Goal: Complete application form

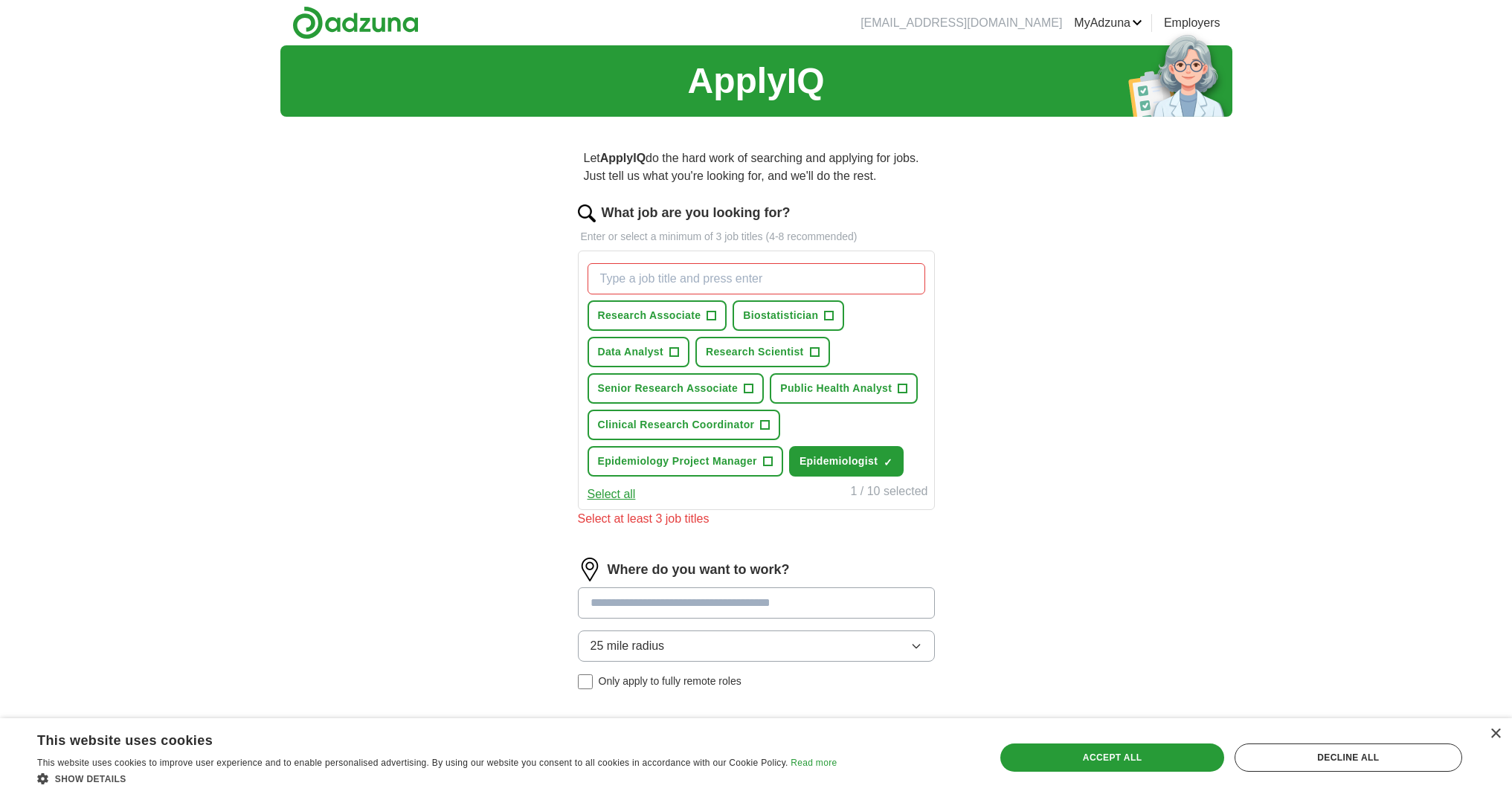
click at [801, 387] on span "Public Health Analyst" at bounding box center [836, 389] width 111 height 15
click at [725, 348] on span "Research Scientist" at bounding box center [755, 352] width 98 height 15
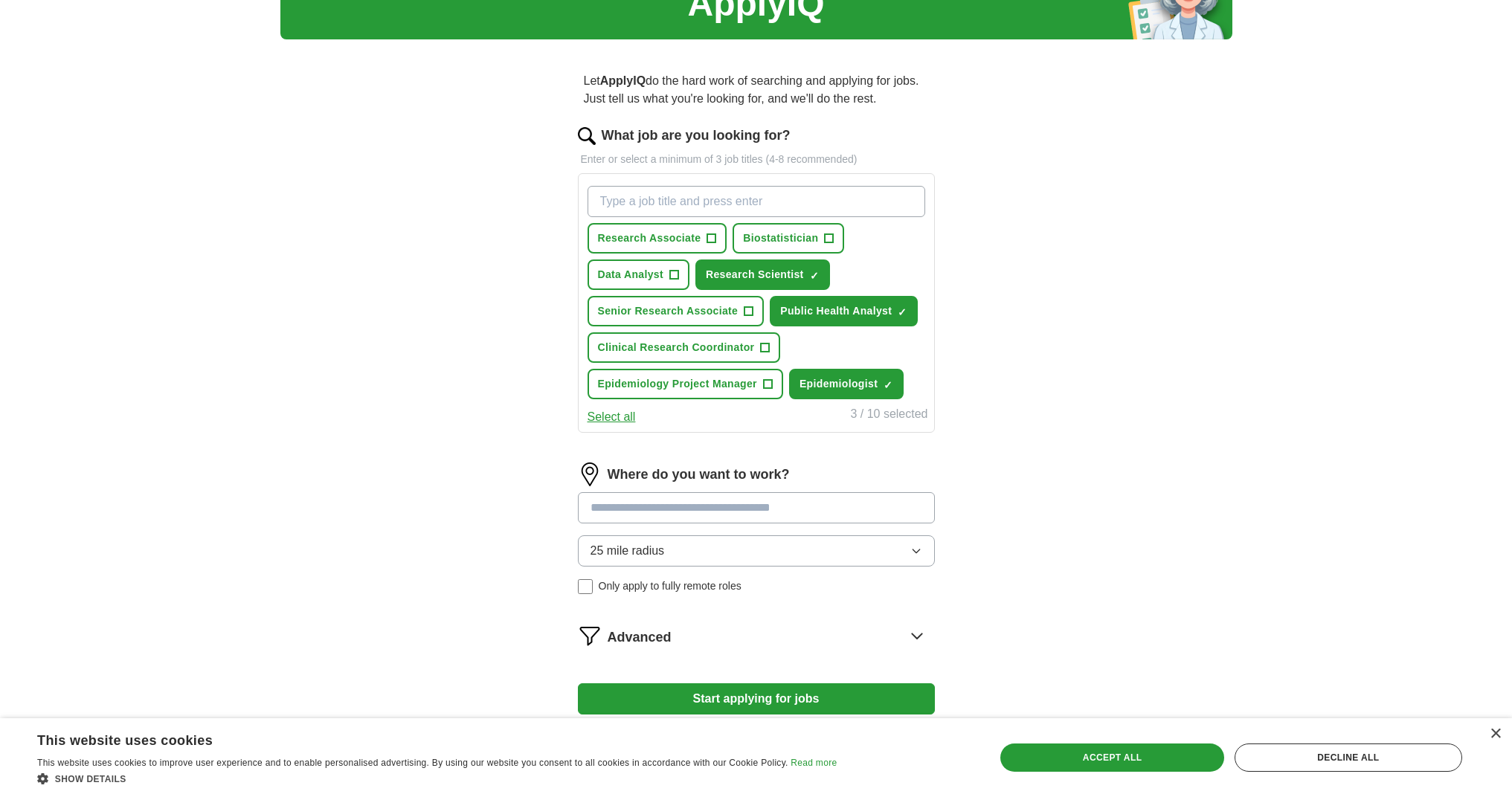
scroll to position [90, 0]
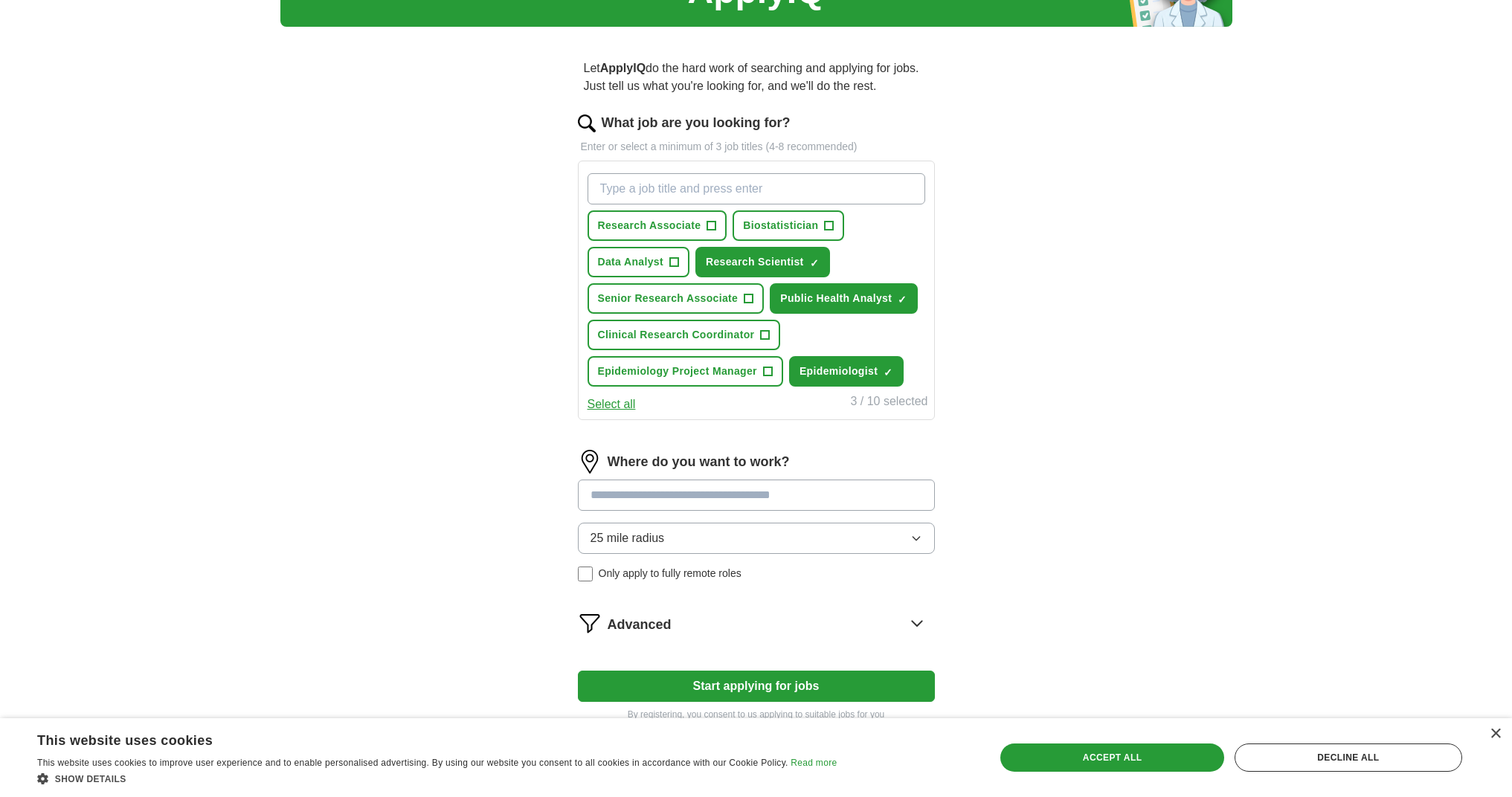
click at [788, 688] on button "Start applying for jobs" at bounding box center [756, 687] width 357 height 31
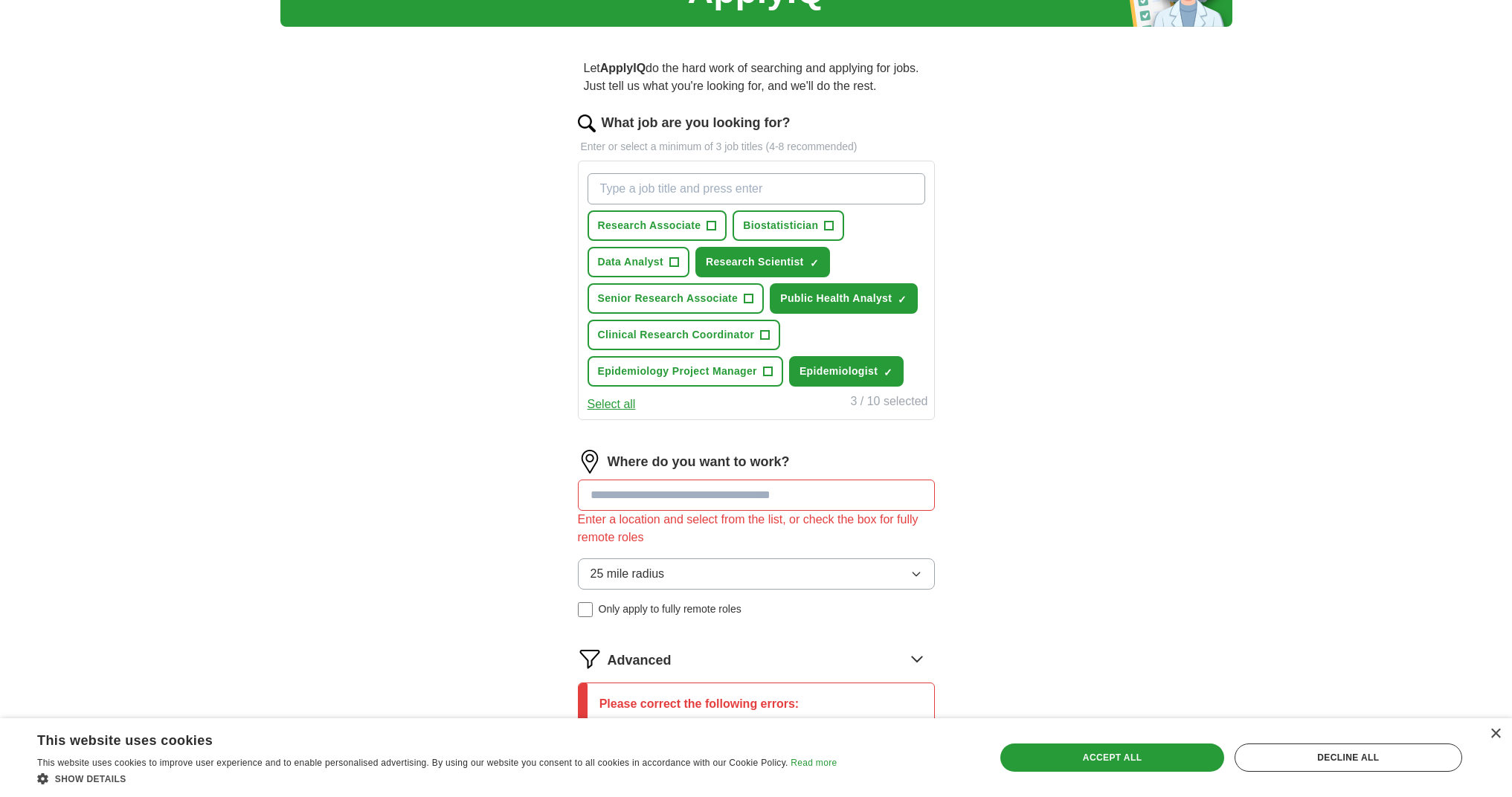
click at [771, 485] on input at bounding box center [756, 495] width 357 height 31
click at [756, 797] on button "Start applying for jobs" at bounding box center [756, 806] width 357 height 31
type input "*"
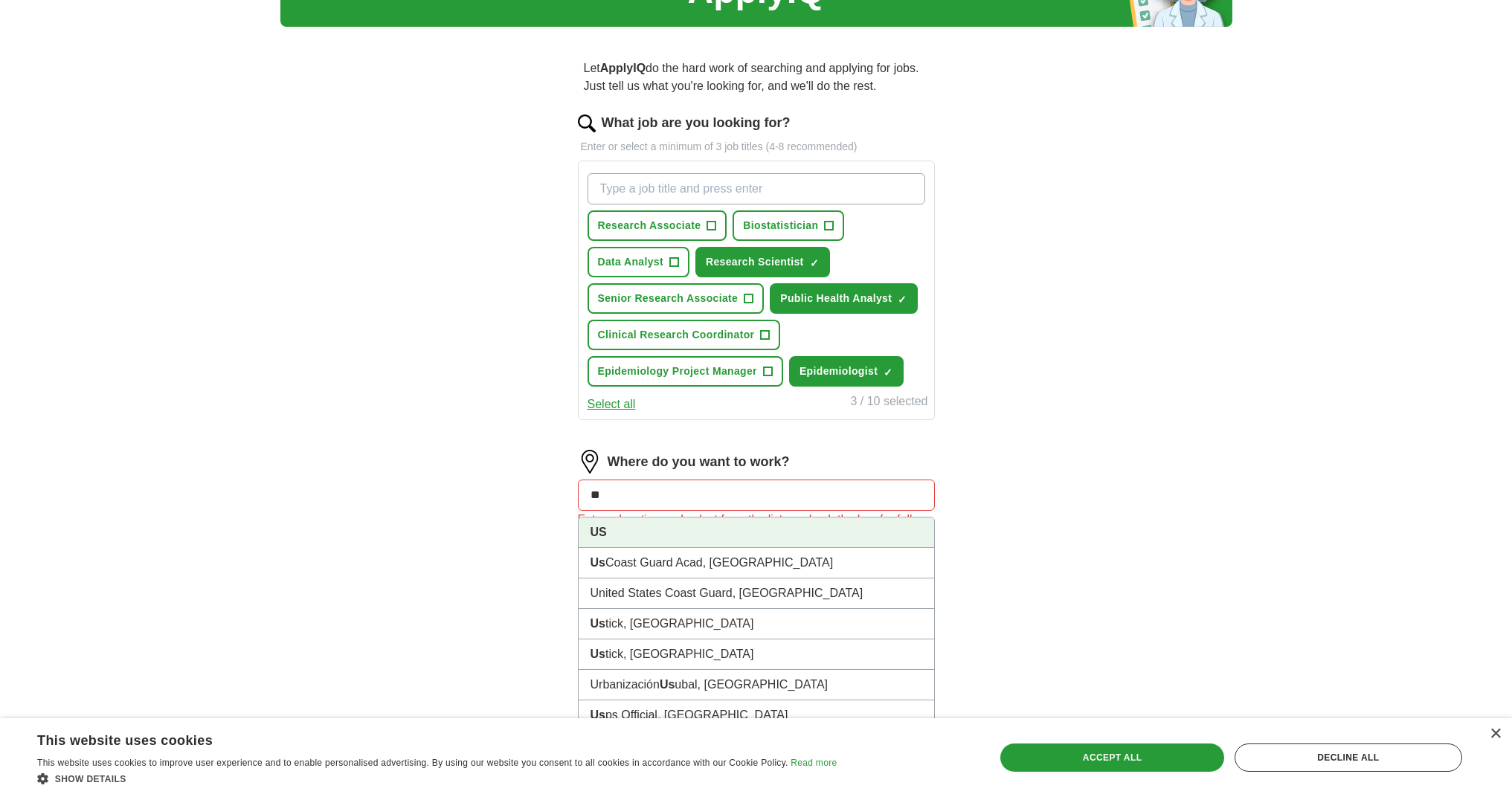
click at [701, 534] on li "US" at bounding box center [756, 533] width 355 height 31
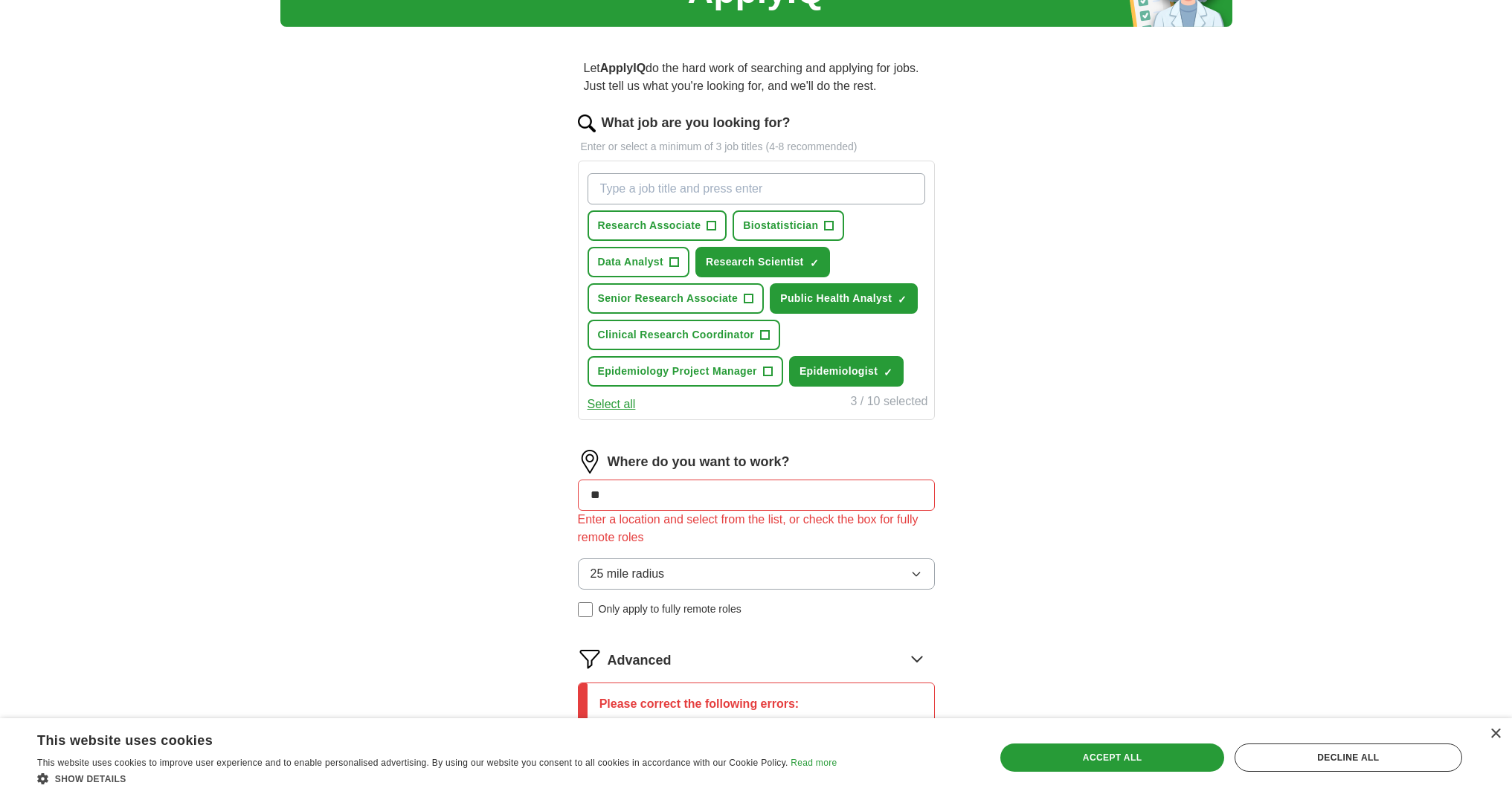
click at [477, 574] on div "ApplyIQ Let ApplyIQ do the hard work of searching and applying for jobs. Just t…" at bounding box center [757, 409] width 952 height 907
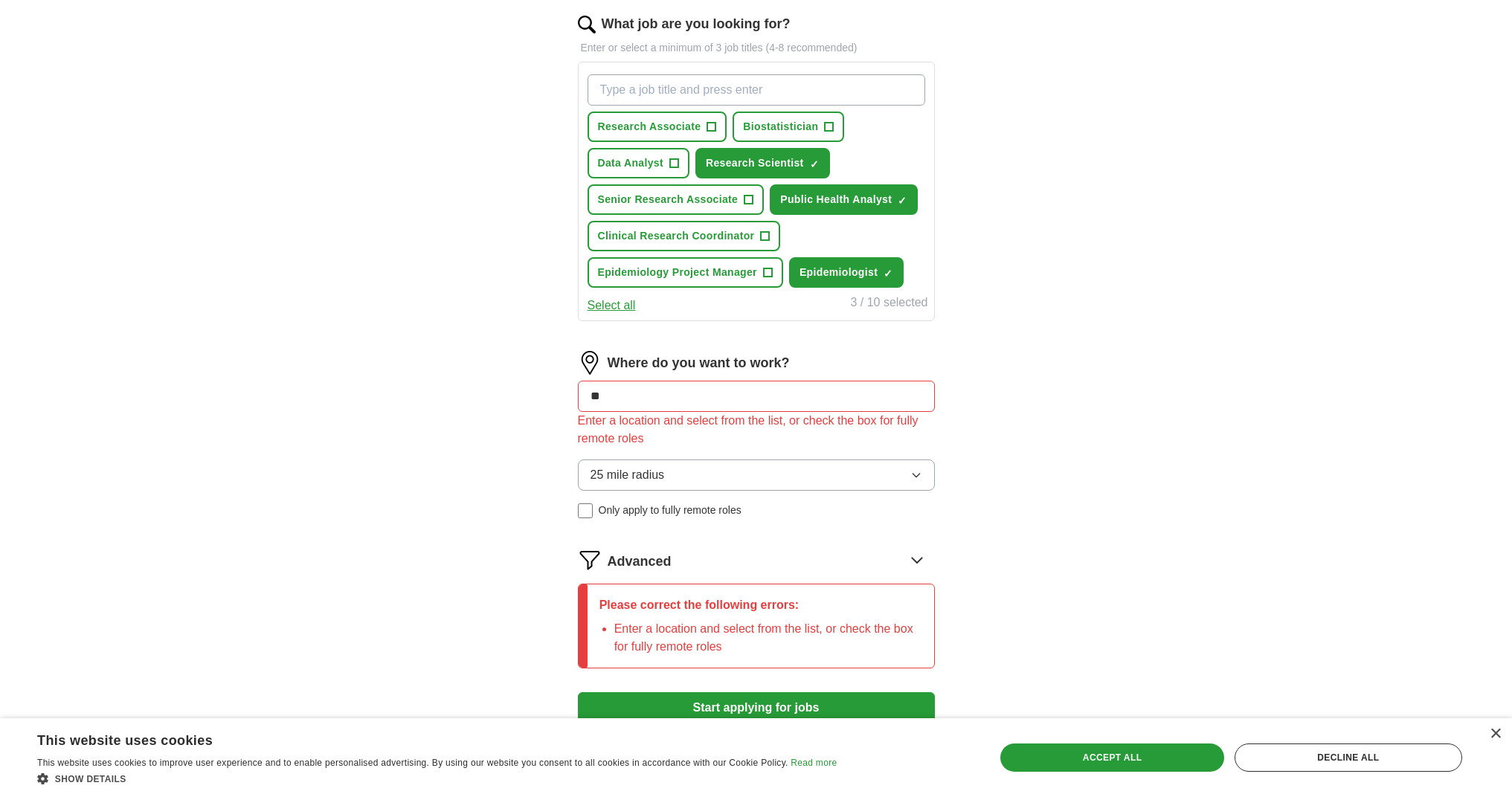
scroll to position [237, 0]
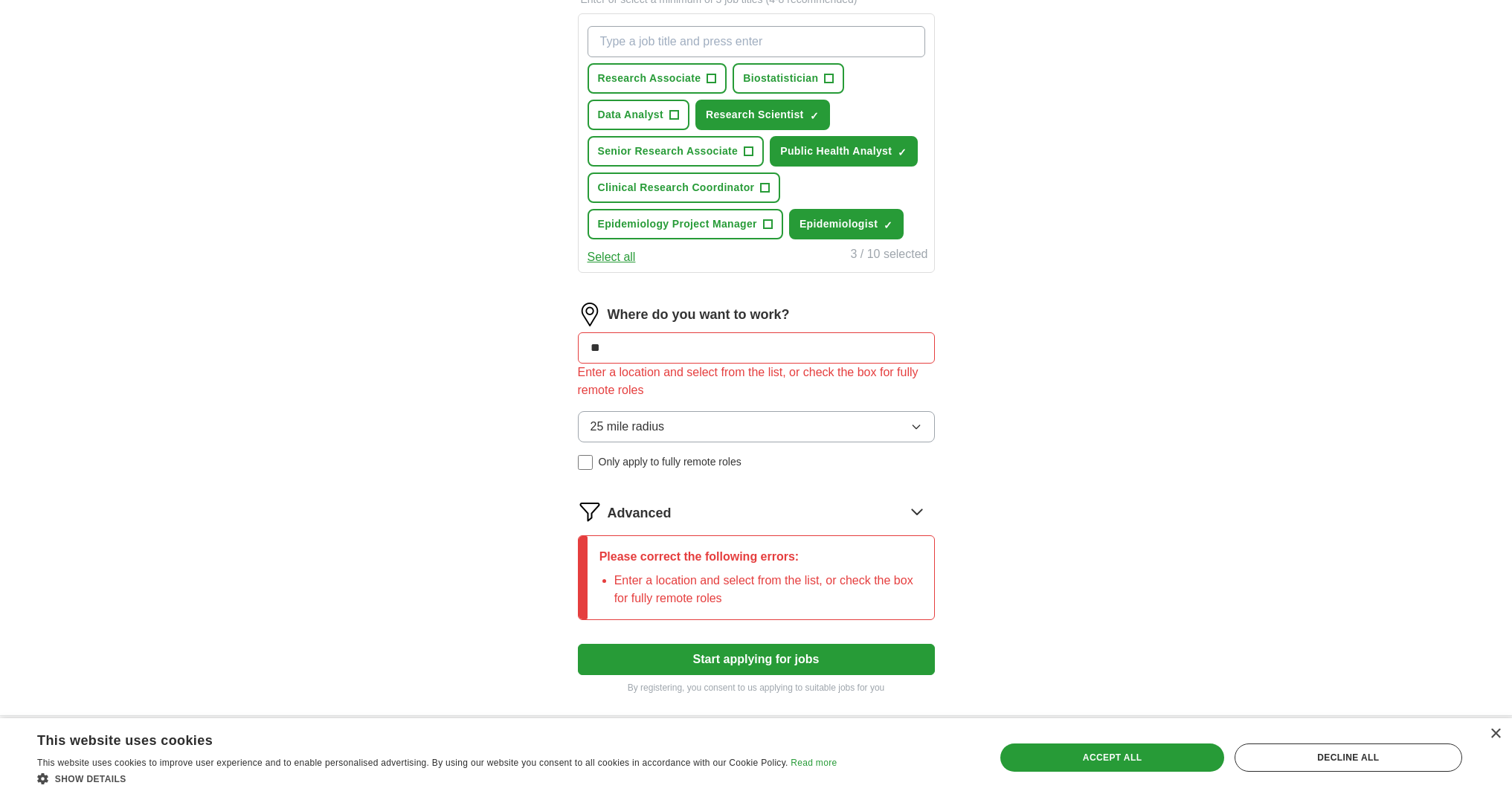
click at [748, 662] on button "Start applying for jobs" at bounding box center [756, 659] width 357 height 31
click at [709, 428] on button "25 mile radius" at bounding box center [756, 426] width 357 height 31
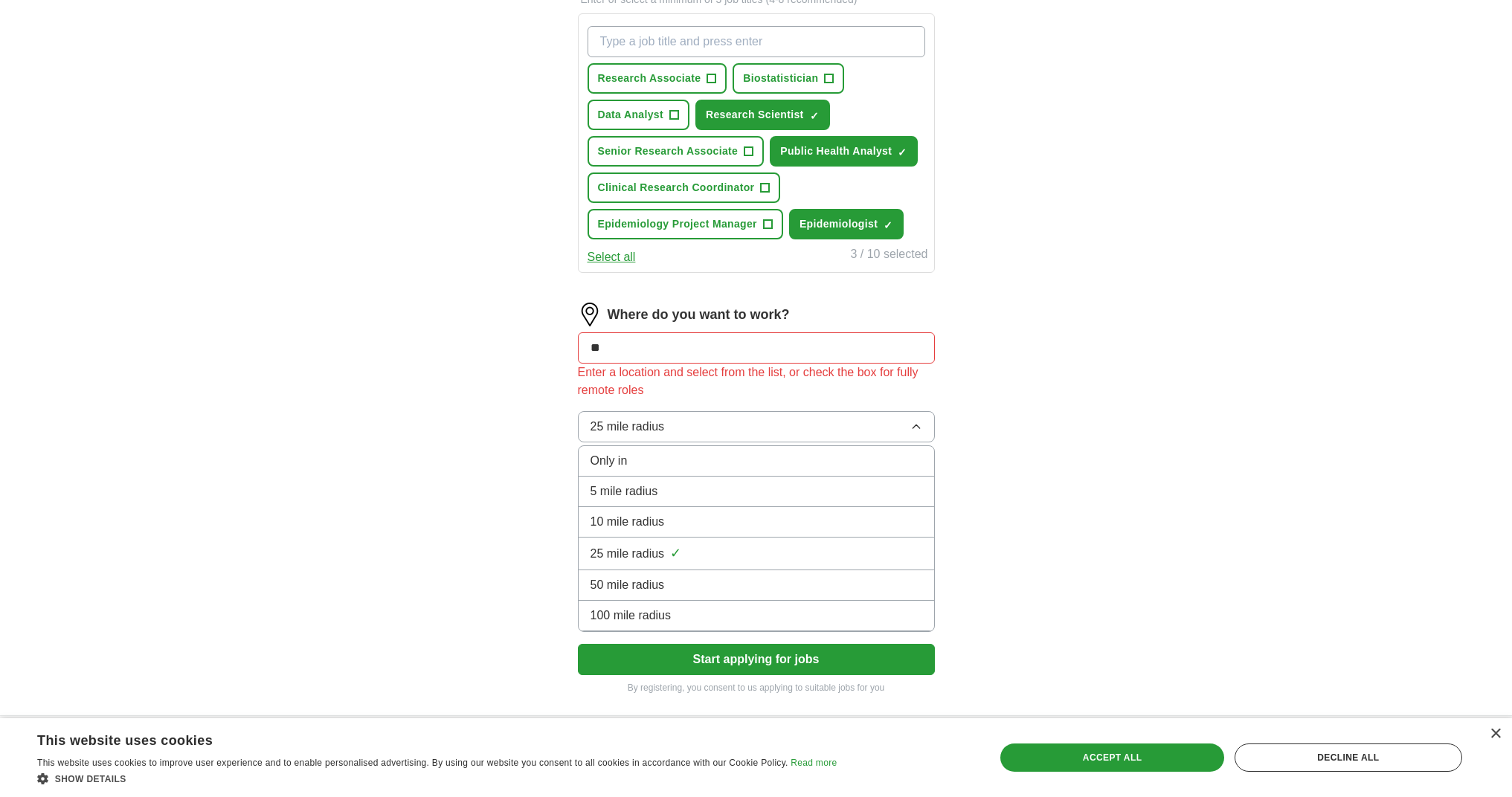
click at [700, 460] on div "Only in" at bounding box center [756, 461] width 331 height 18
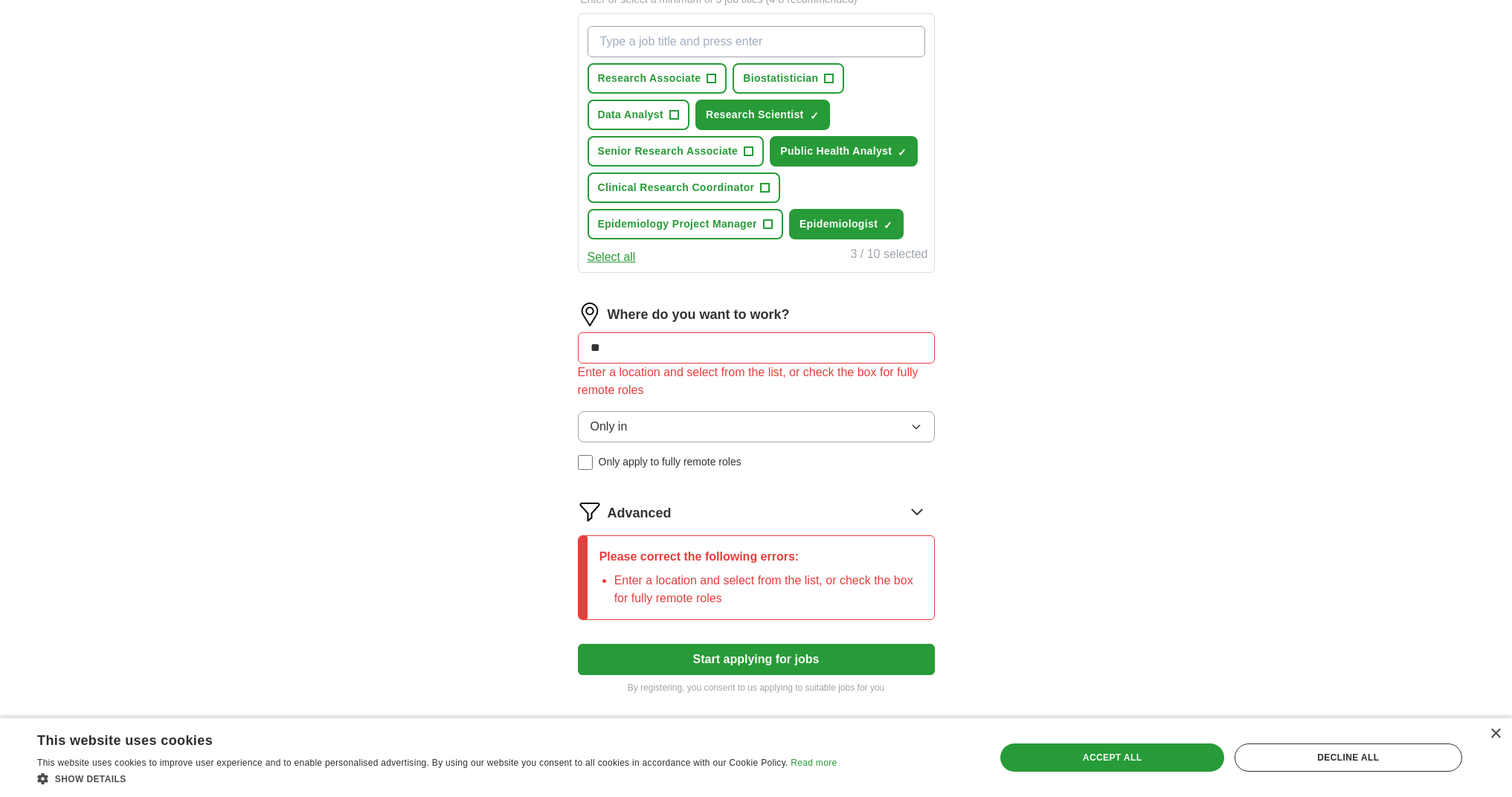
click at [765, 661] on button "Start applying for jobs" at bounding box center [756, 659] width 357 height 31
click at [744, 659] on button "Start applying for jobs" at bounding box center [756, 659] width 357 height 31
click at [713, 336] on input "**" at bounding box center [756, 348] width 357 height 31
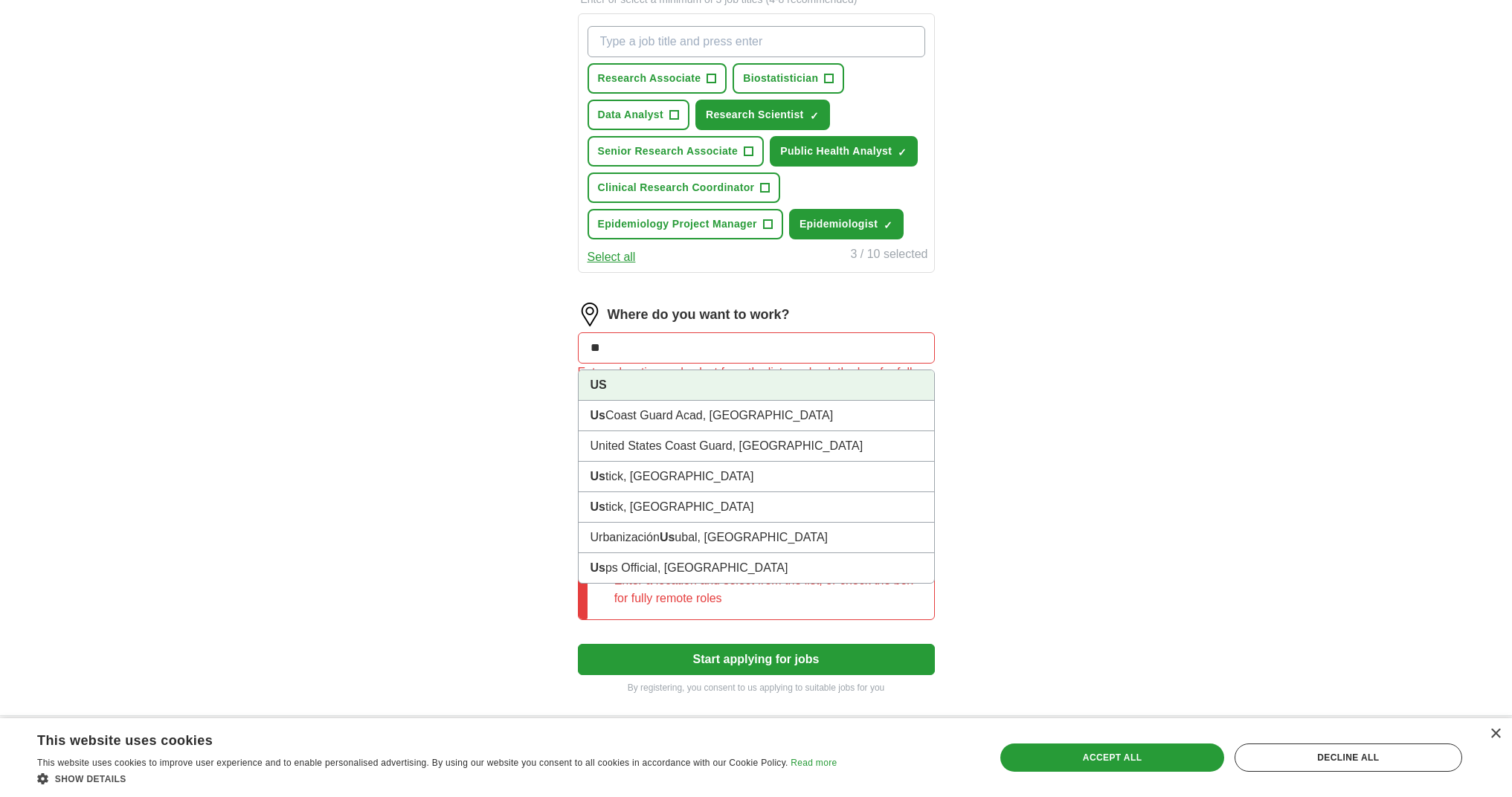
click at [648, 394] on li "US" at bounding box center [756, 386] width 355 height 31
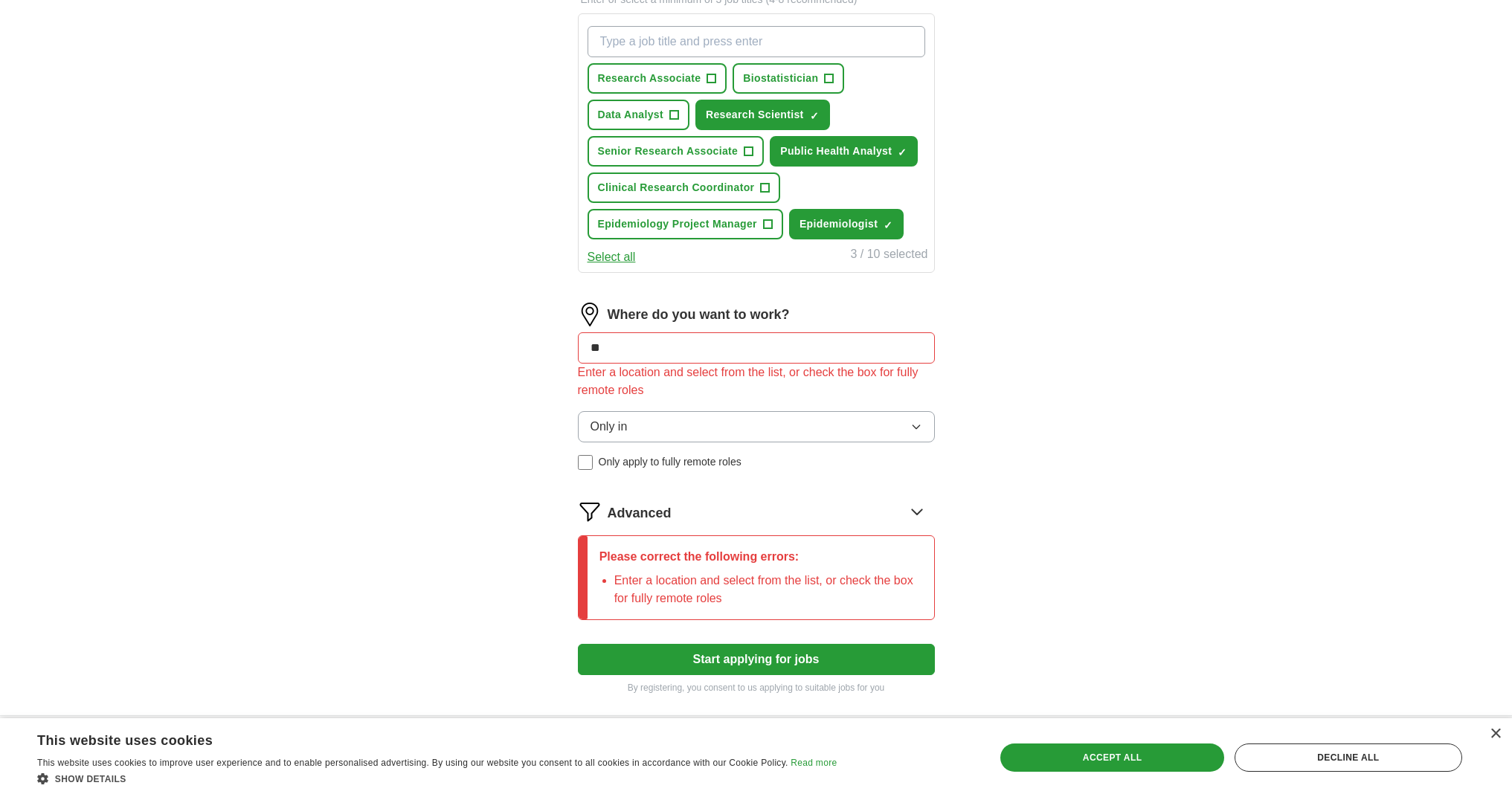
click at [761, 649] on button "Start applying for jobs" at bounding box center [756, 659] width 357 height 31
click at [653, 339] on input "**" at bounding box center [756, 348] width 357 height 31
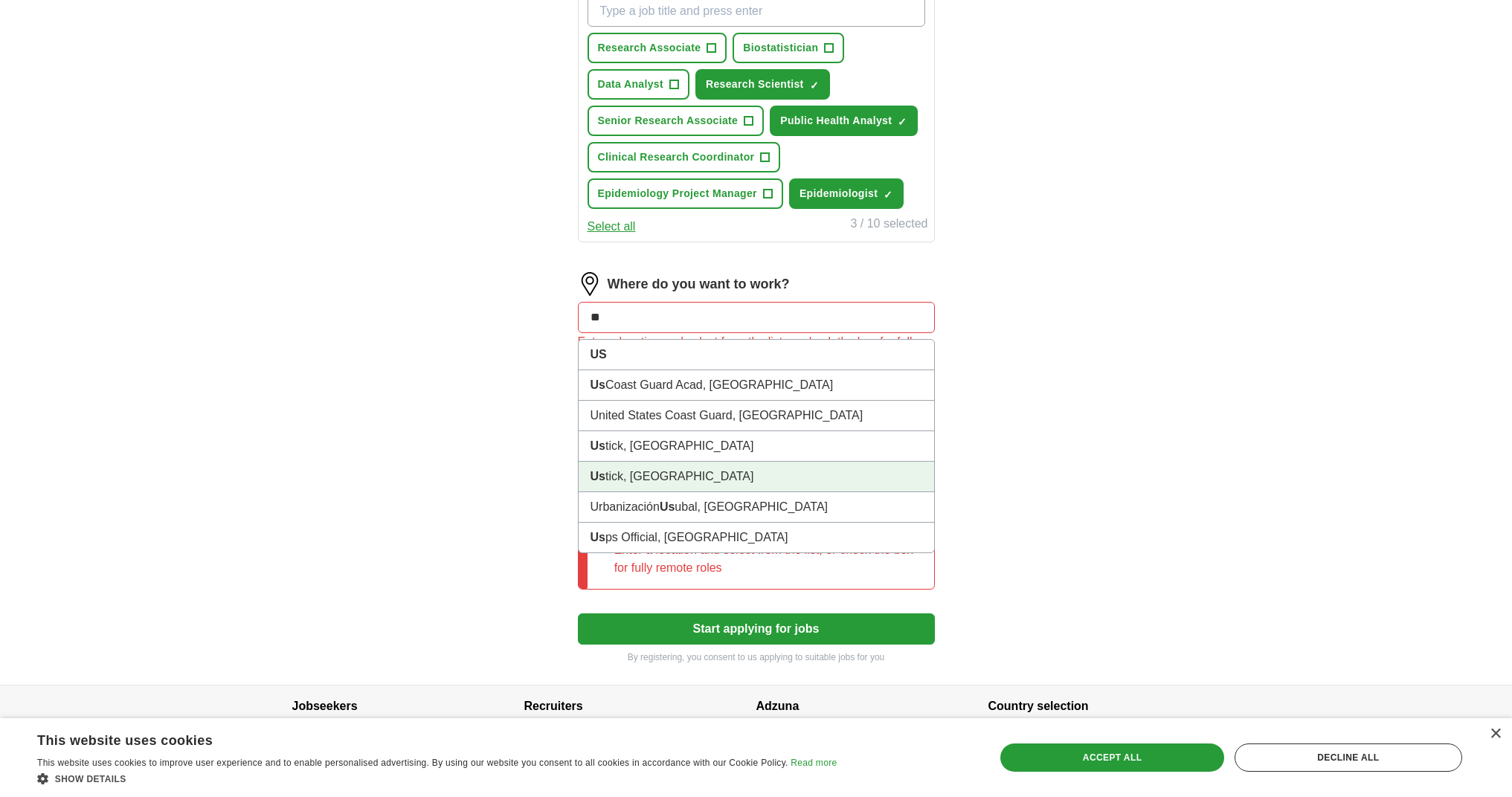
scroll to position [222, 0]
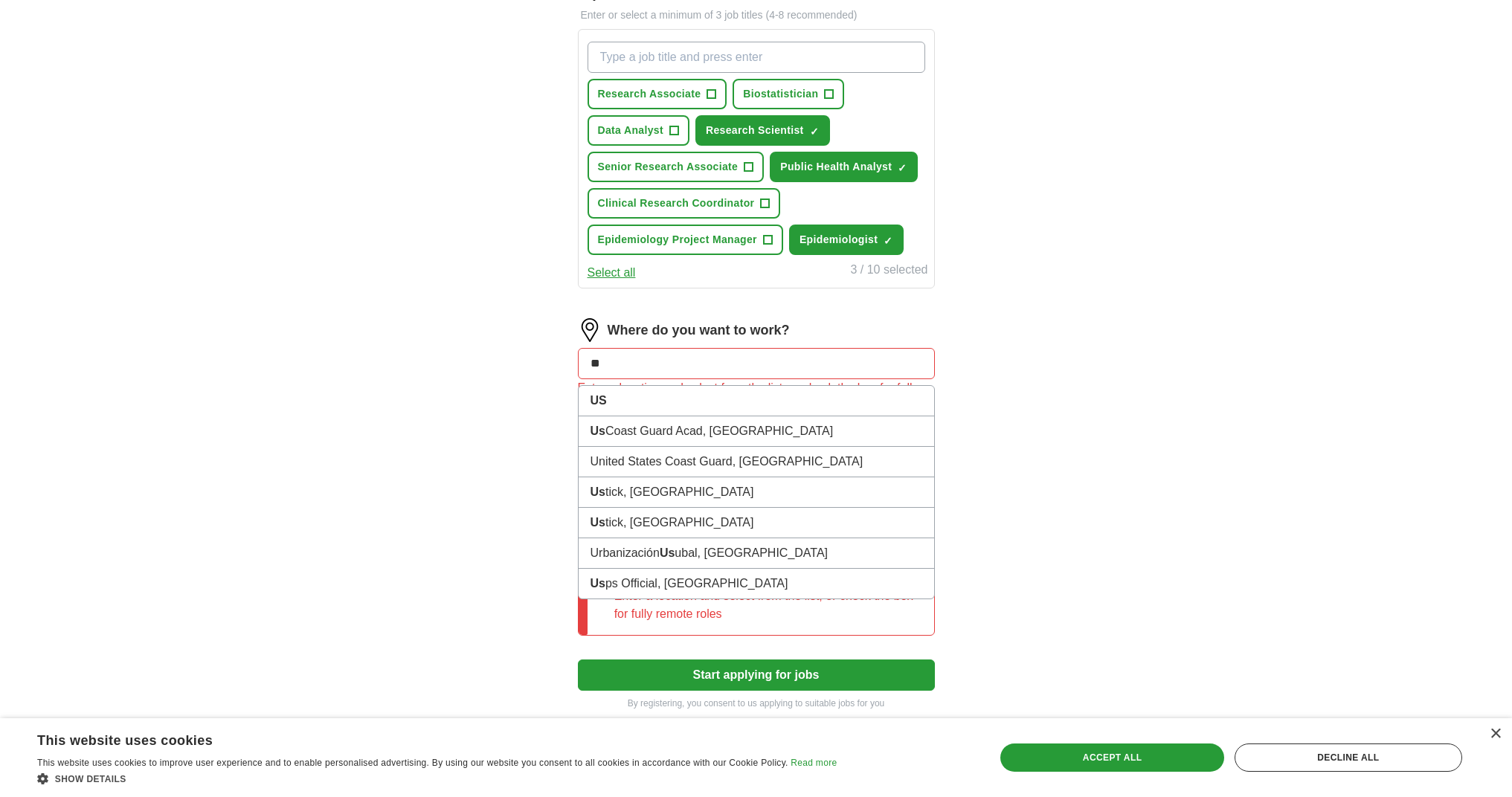
type input "*"
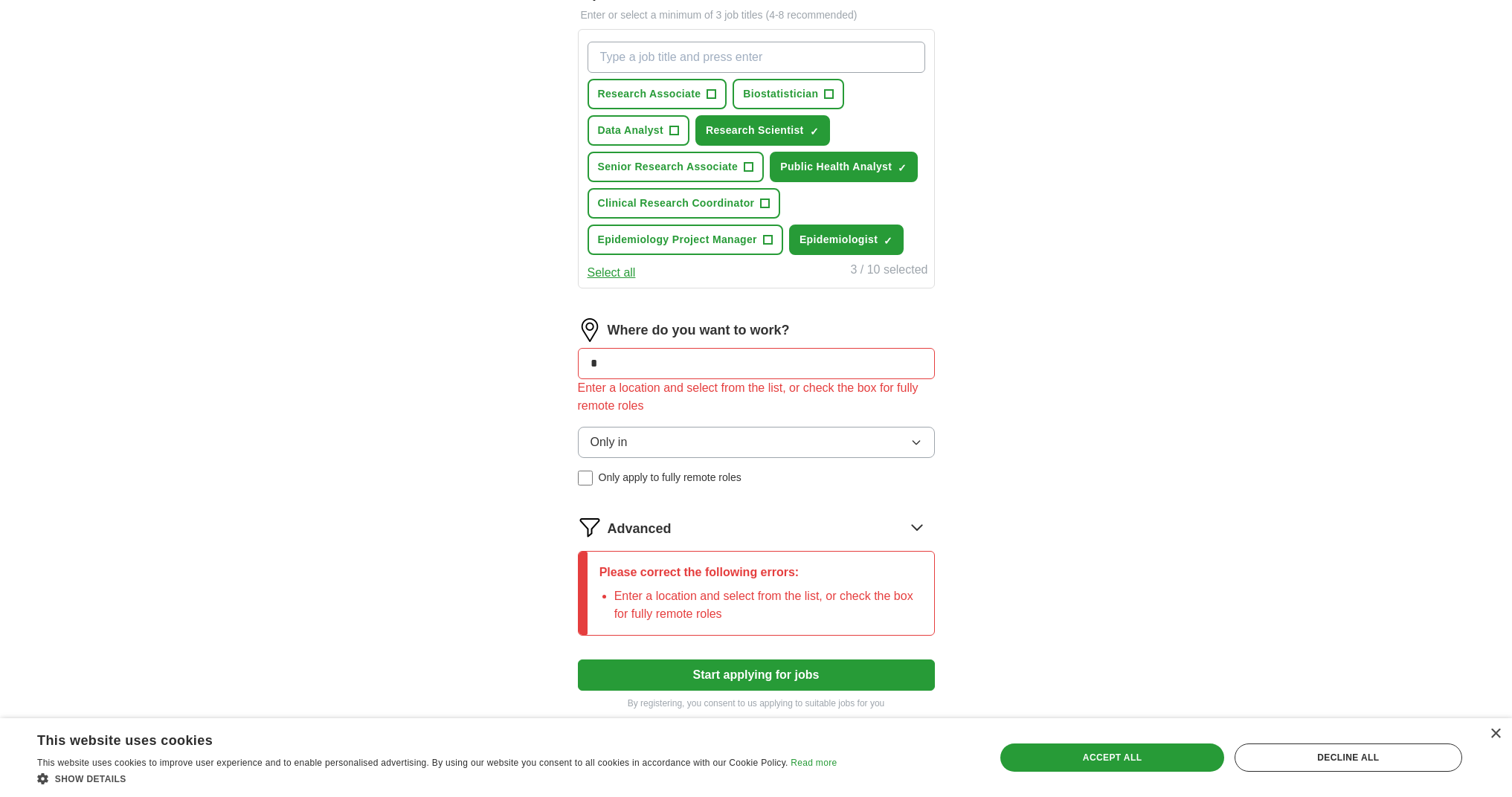
type input "**"
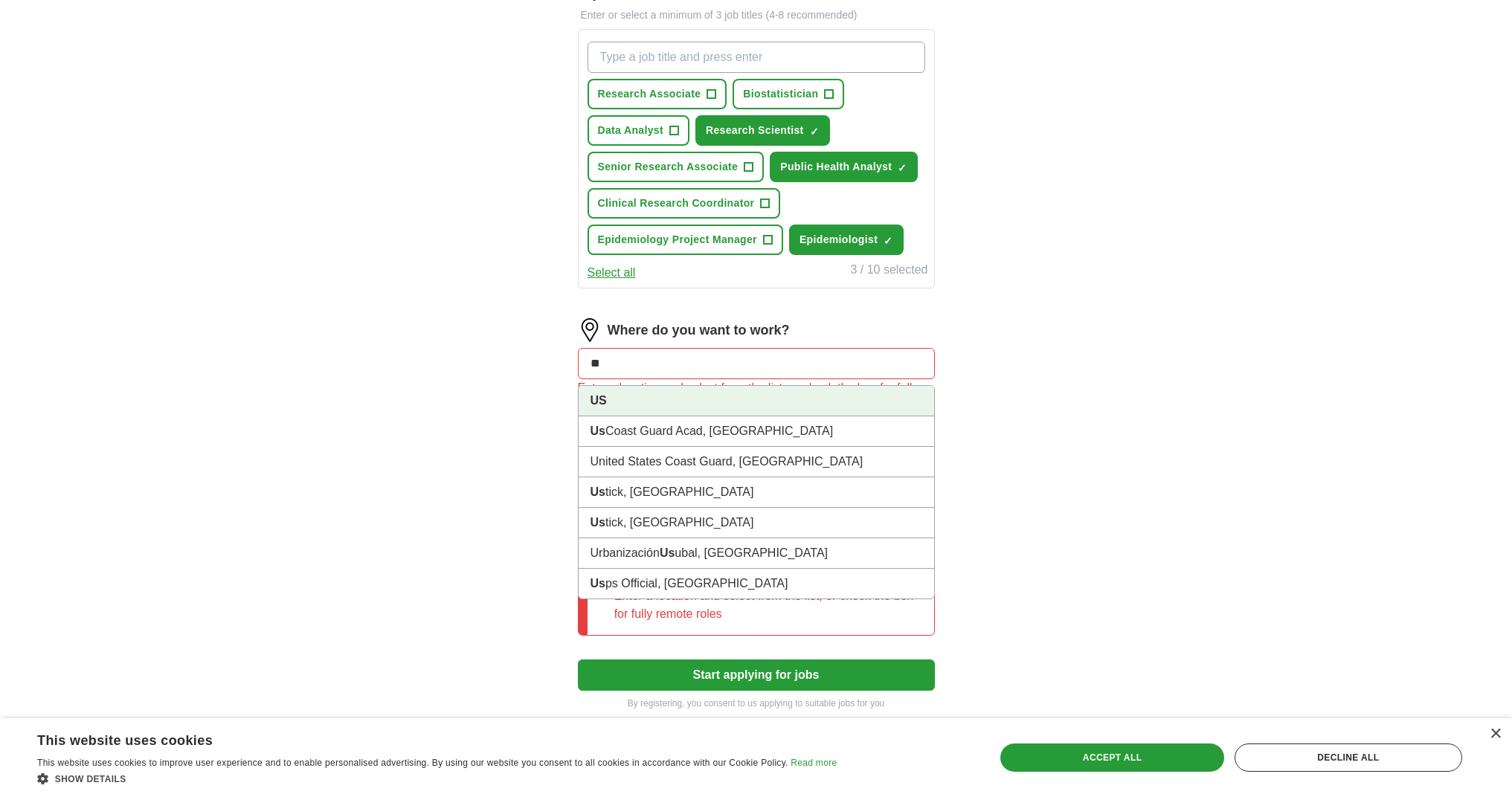
click at [616, 407] on li "US" at bounding box center [756, 401] width 355 height 31
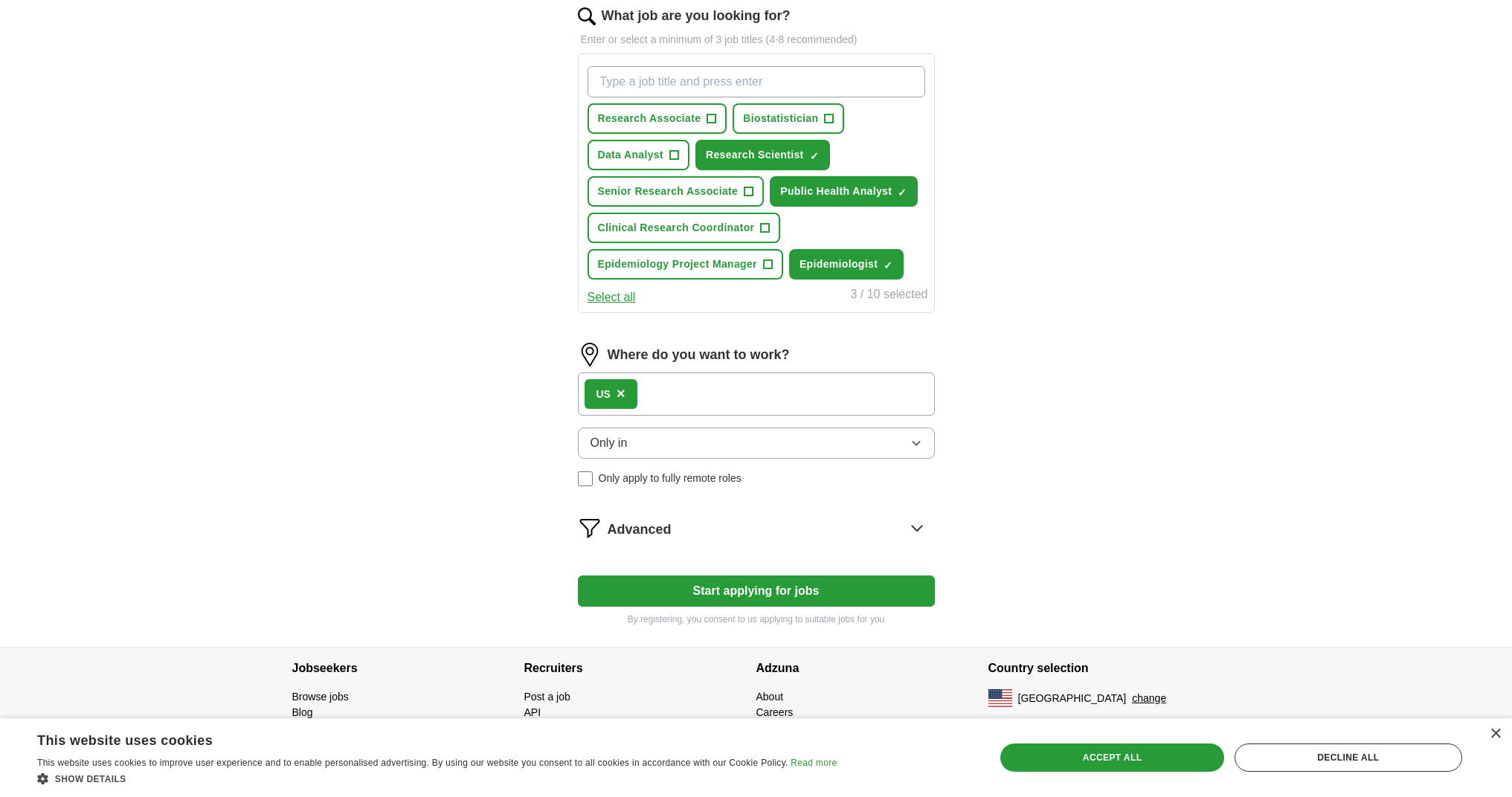
scroll to position [197, 0]
click at [749, 587] on button "Start applying for jobs" at bounding box center [756, 591] width 357 height 31
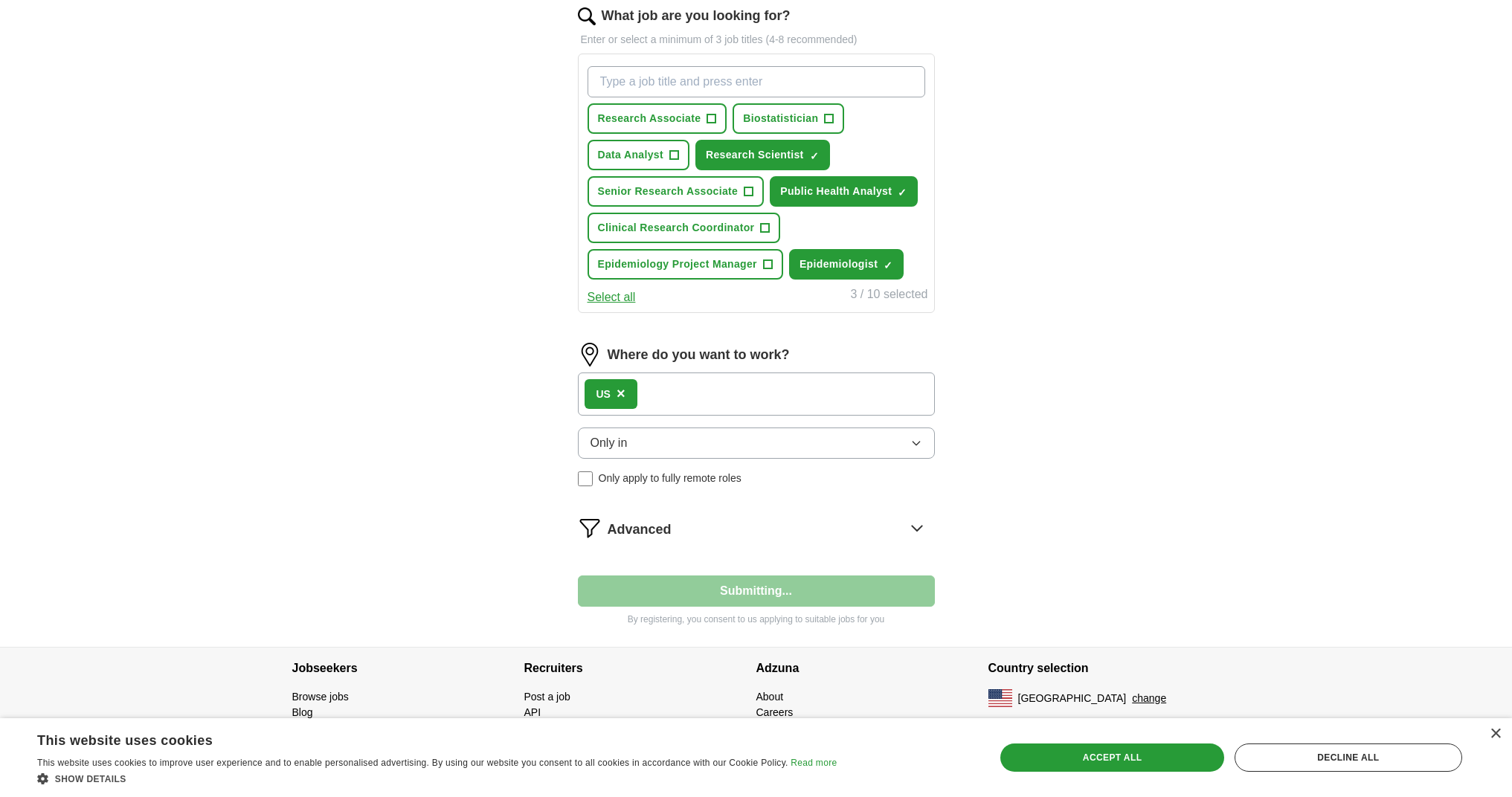
scroll to position [22, 0]
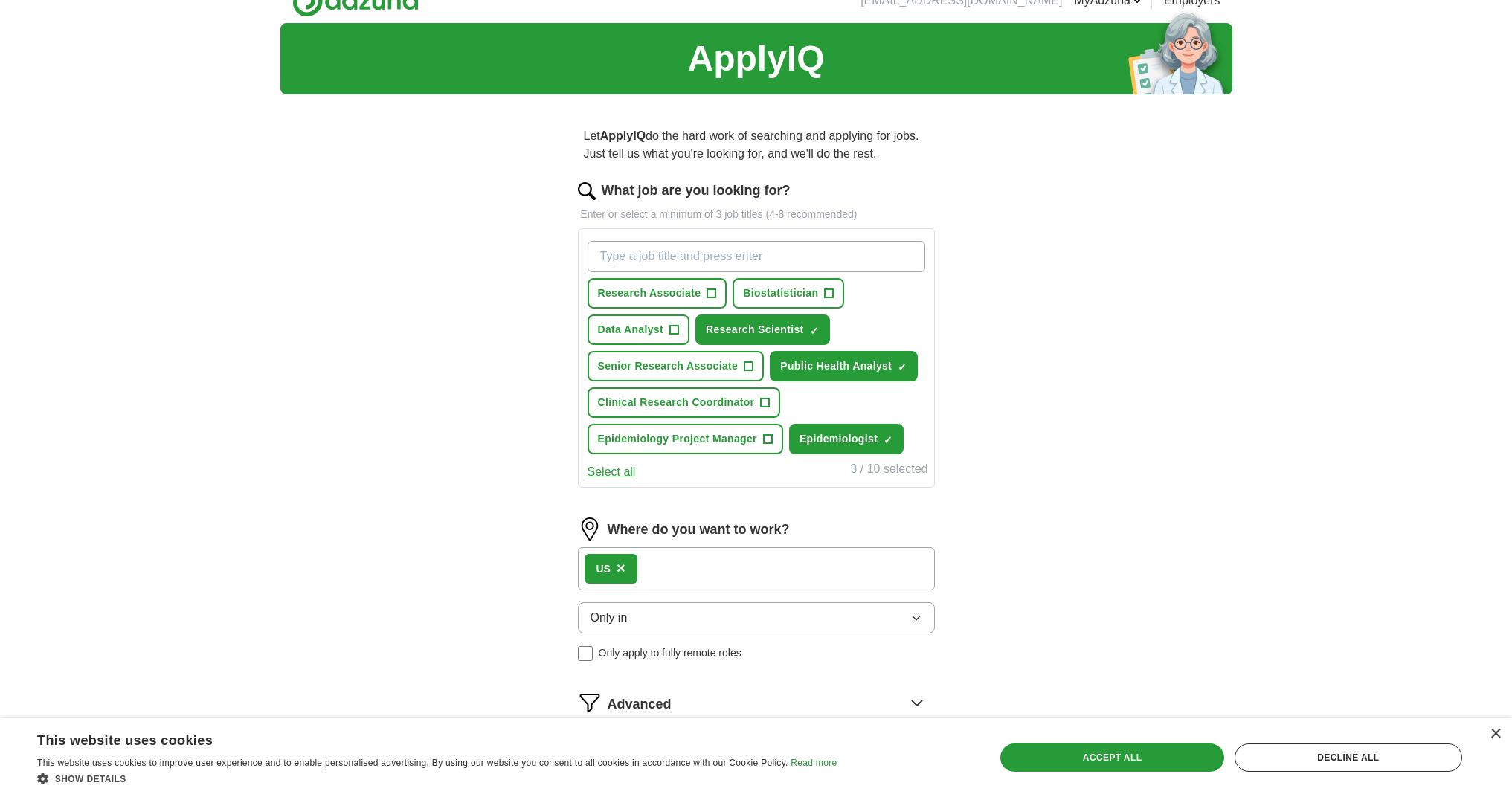
select select "**"
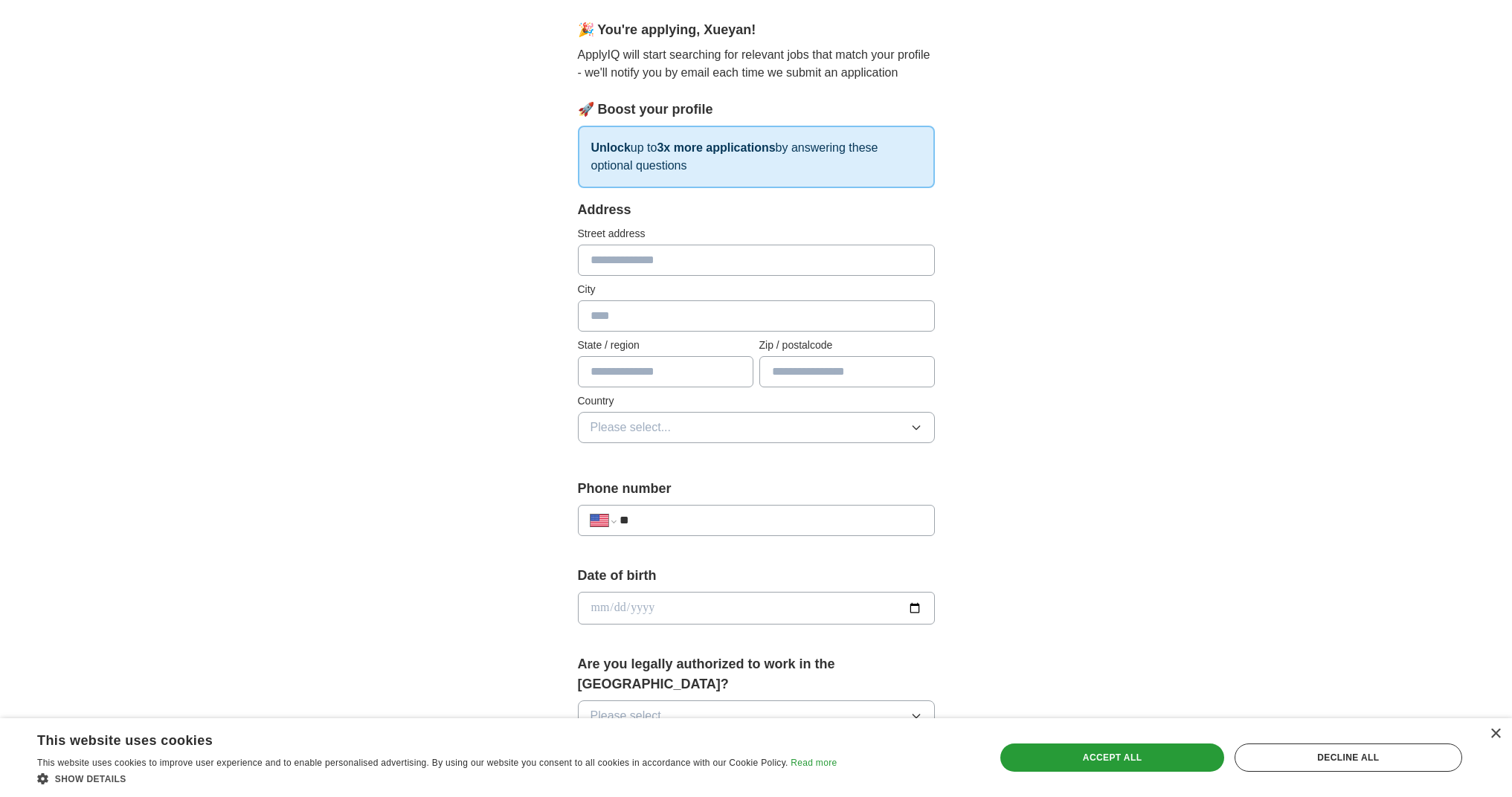
scroll to position [47, 0]
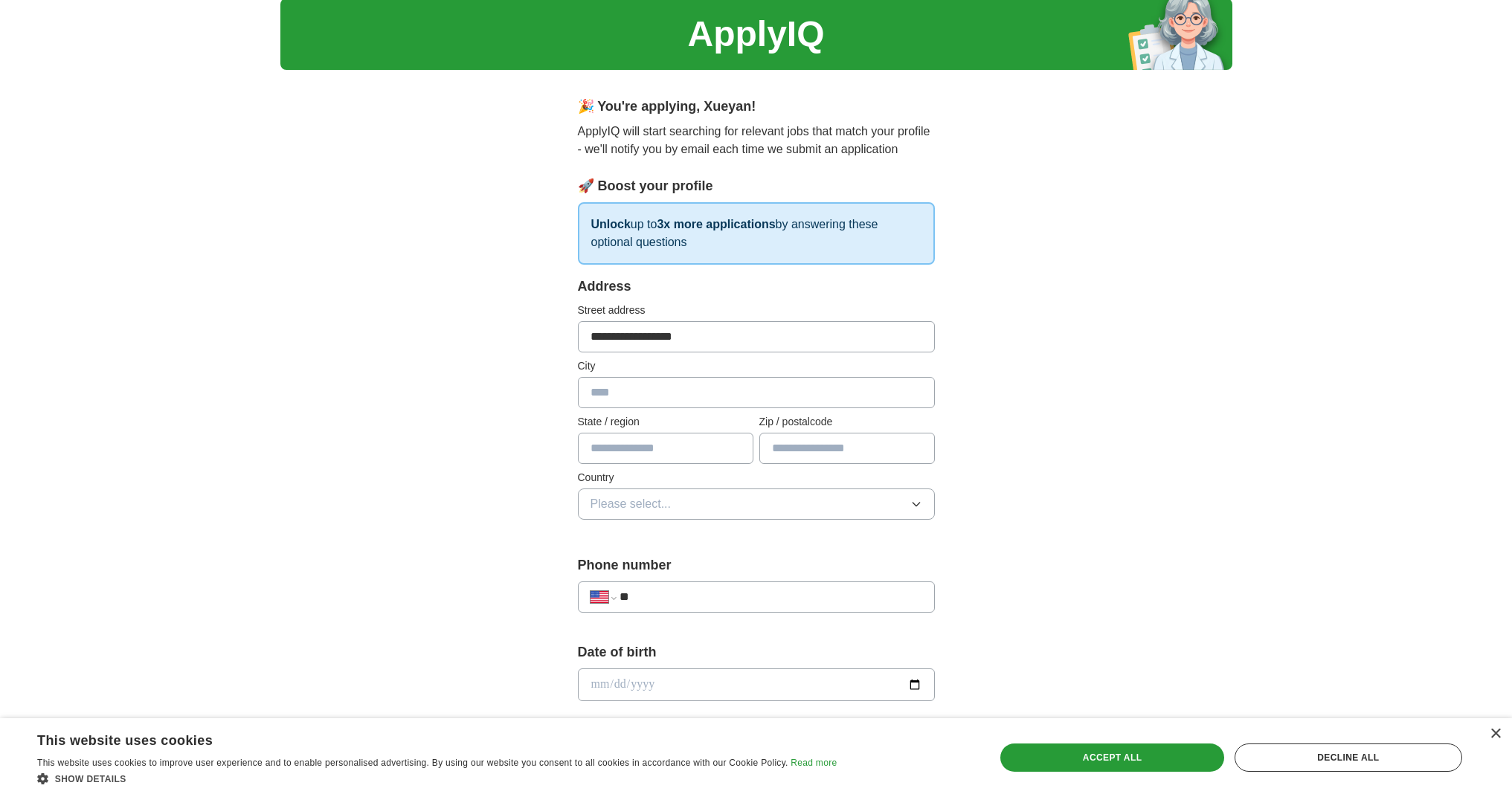
type input "**********"
type input "*****"
type input "**"
click at [640, 506] on span "Please select..." at bounding box center [631, 504] width 81 height 18
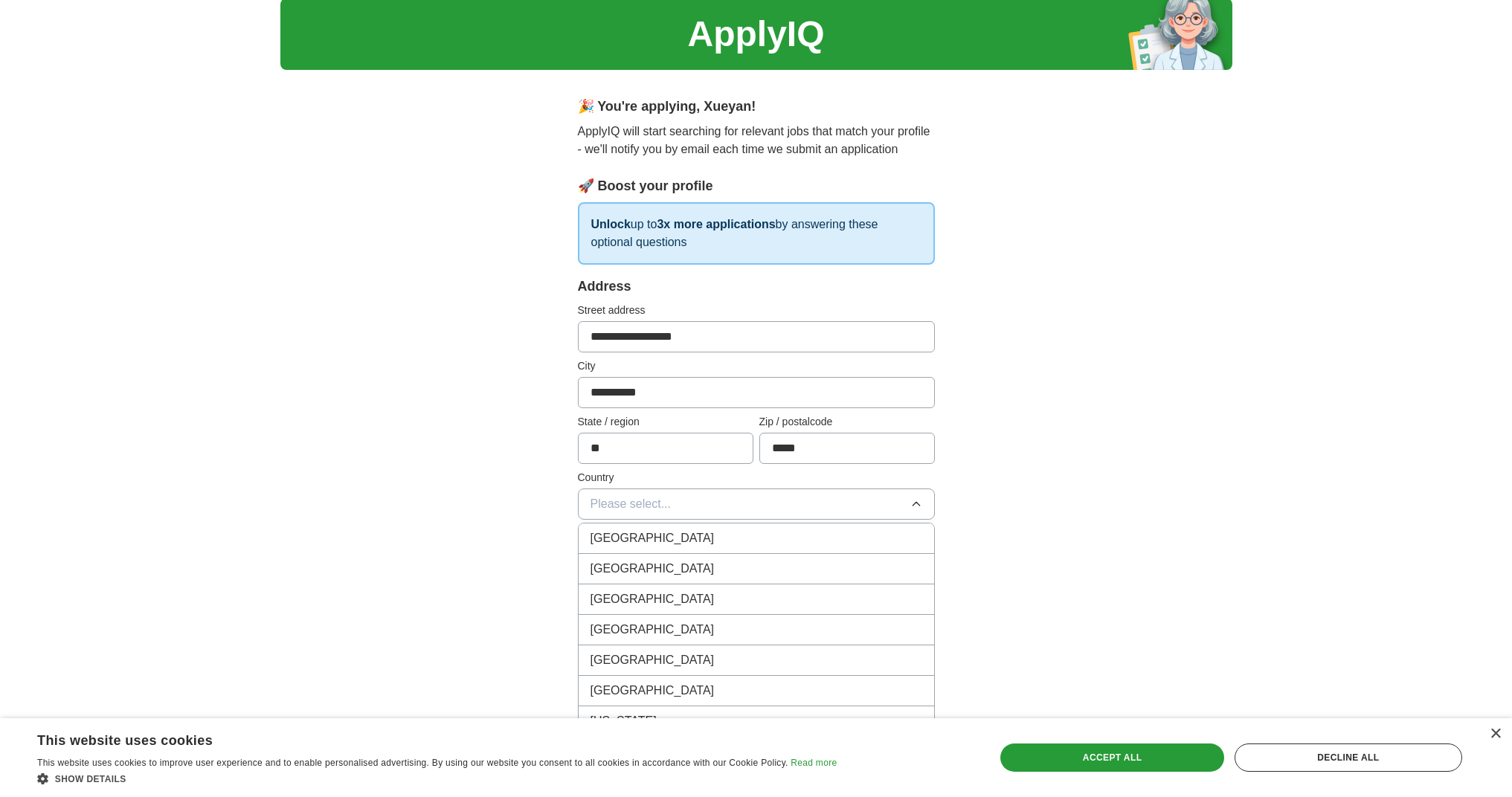
click at [640, 528] on li "[GEOGRAPHIC_DATA]" at bounding box center [756, 539] width 355 height 31
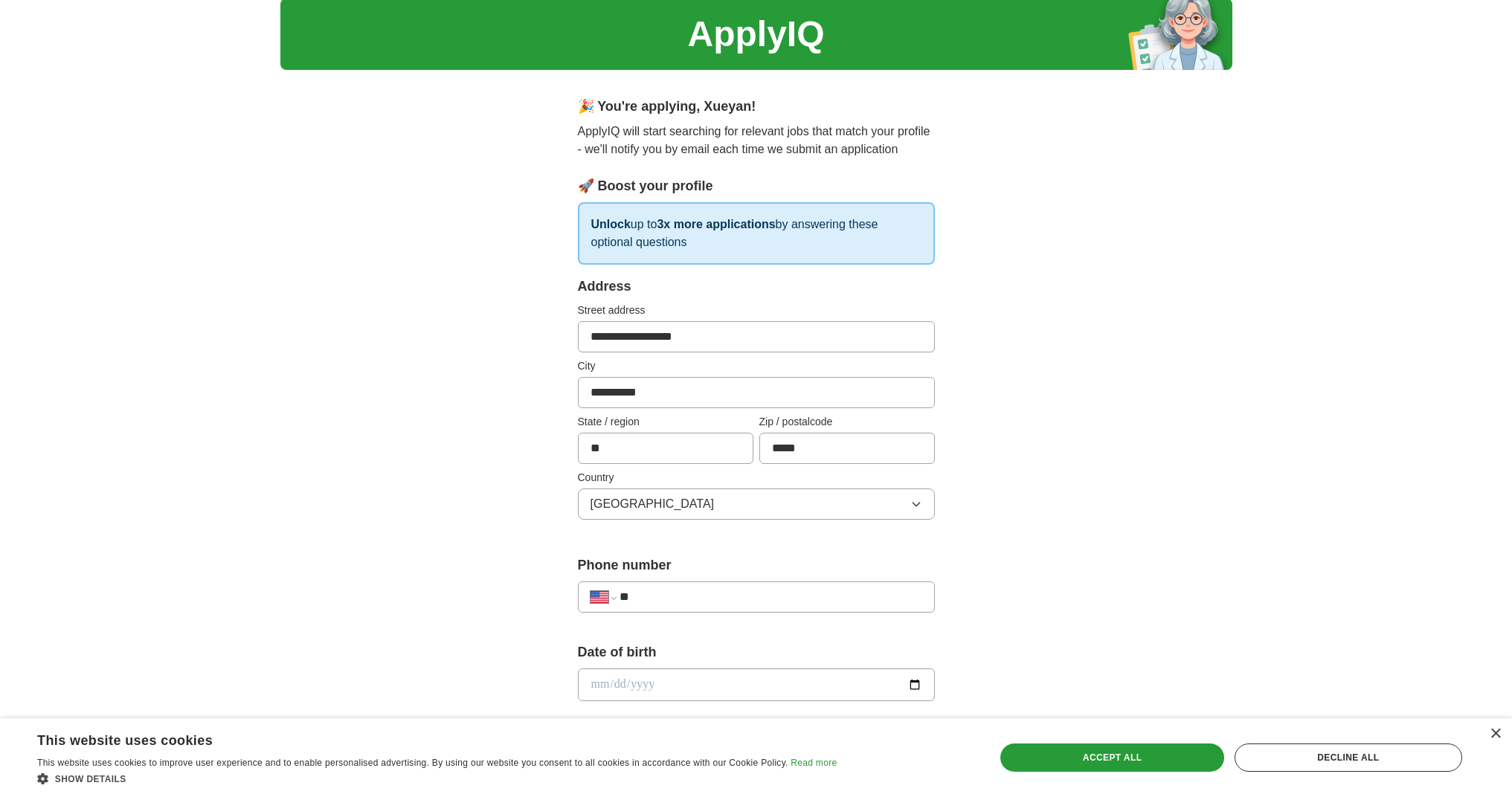
click at [616, 504] on span "[GEOGRAPHIC_DATA]" at bounding box center [652, 504] width 124 height 18
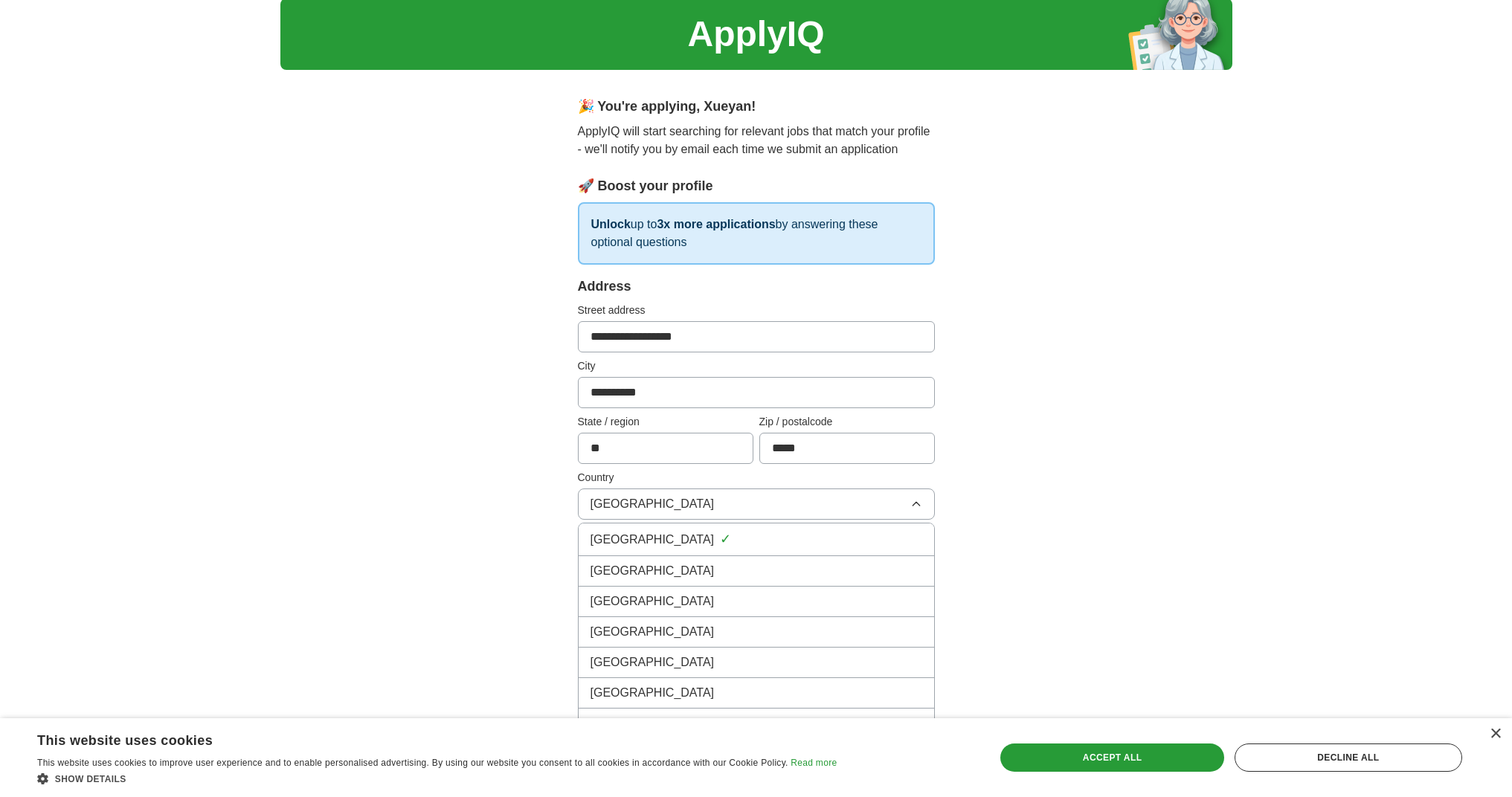
click at [652, 561] on li "[GEOGRAPHIC_DATA]" at bounding box center [756, 572] width 355 height 31
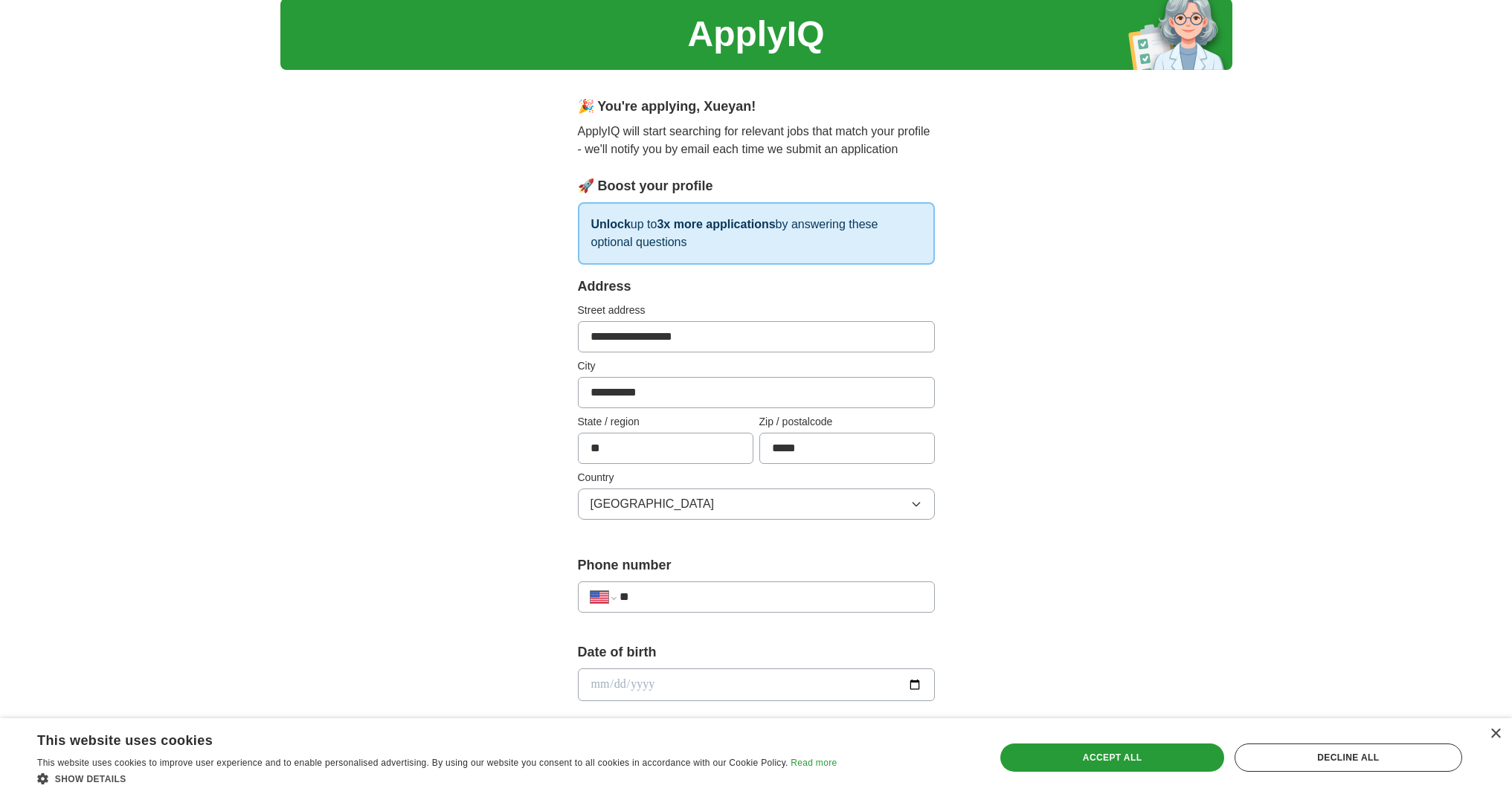
click at [528, 548] on div "**********" at bounding box center [757, 717] width 476 height 1271
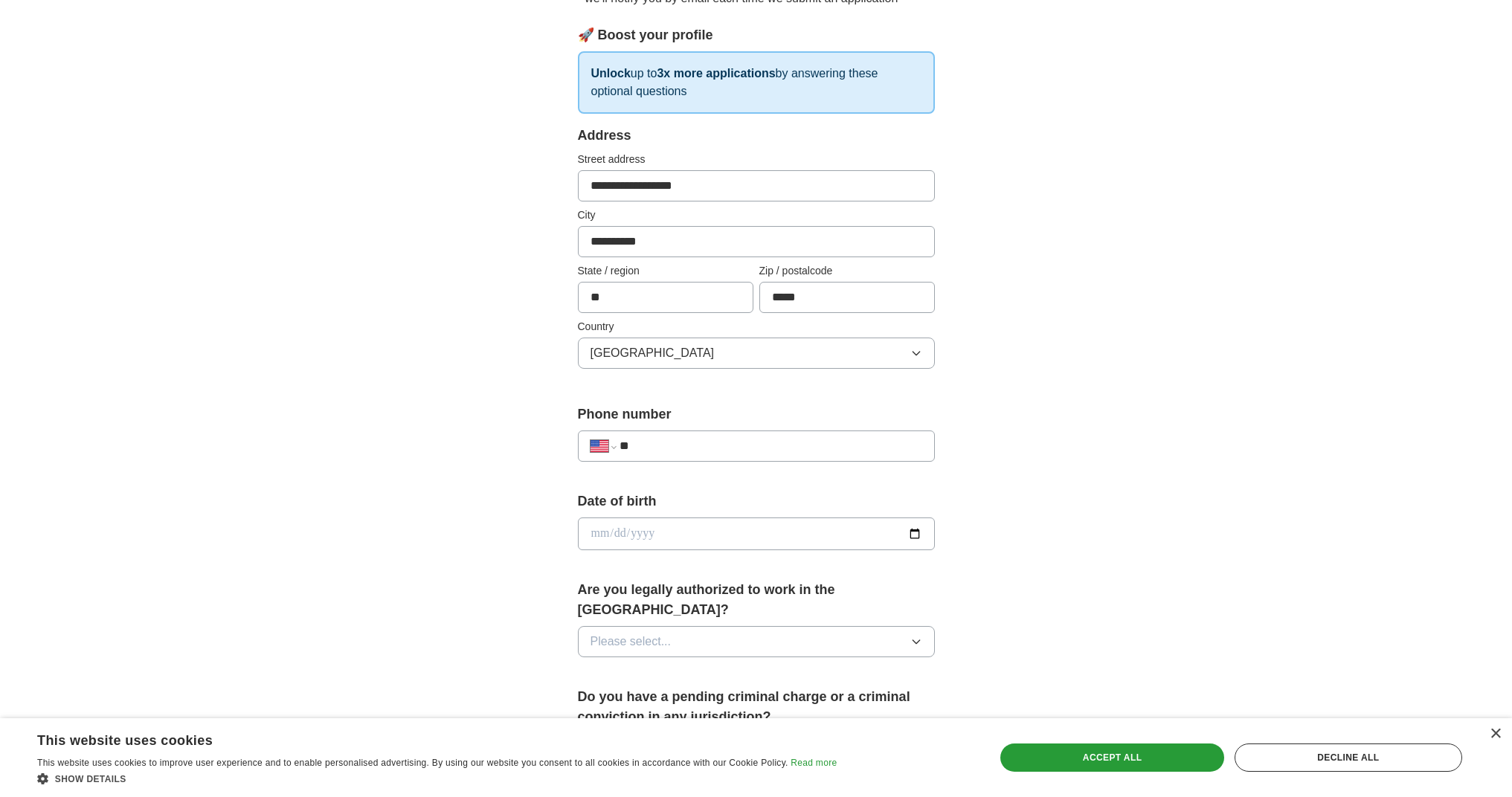
scroll to position [294, 0]
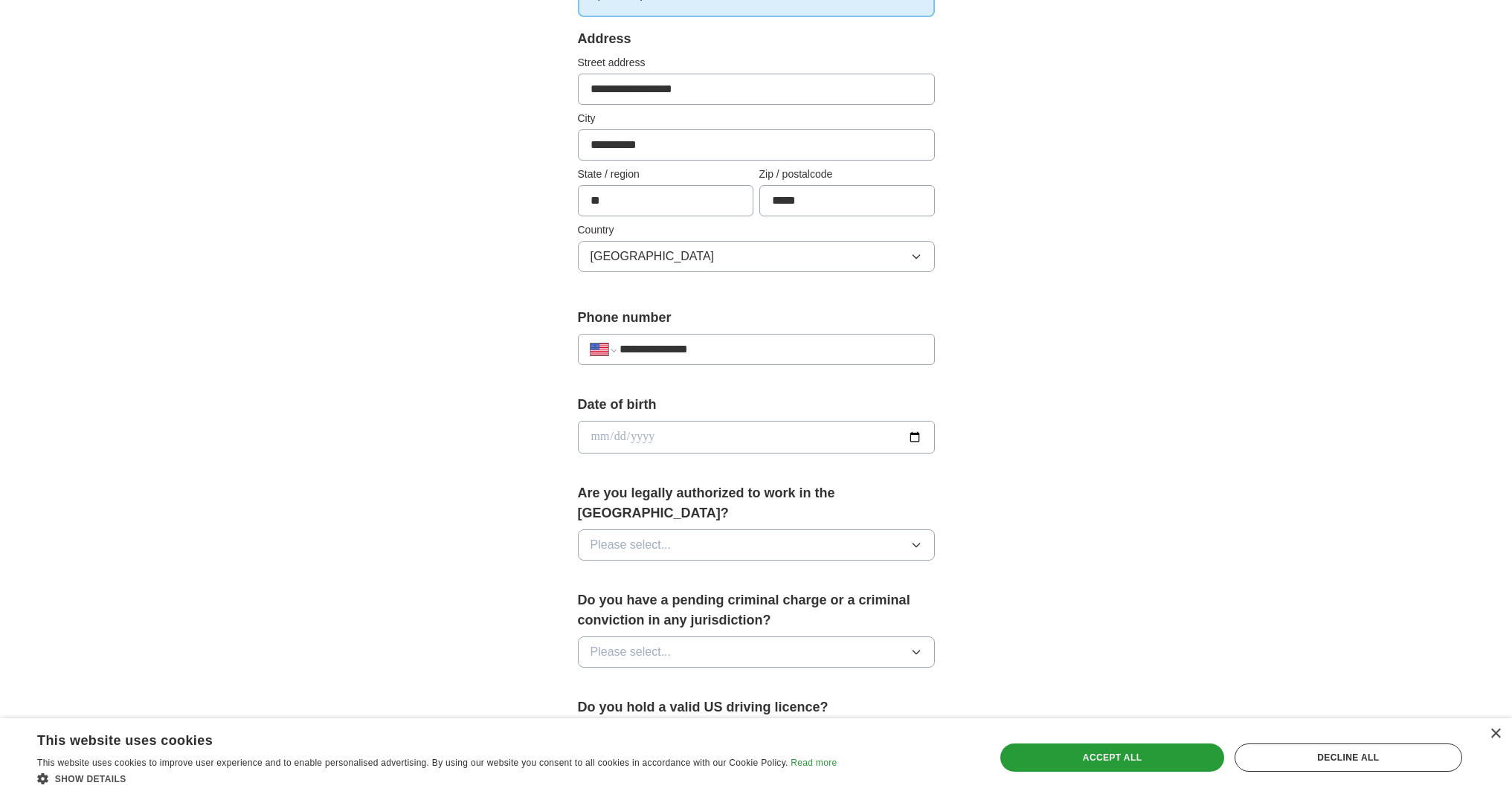
type input "**********"
click at [635, 437] on input "date" at bounding box center [756, 437] width 357 height 33
click at [598, 440] on input "date" at bounding box center [756, 437] width 357 height 33
click at [610, 439] on input "date" at bounding box center [756, 437] width 357 height 33
click at [640, 439] on input "date" at bounding box center [756, 437] width 357 height 33
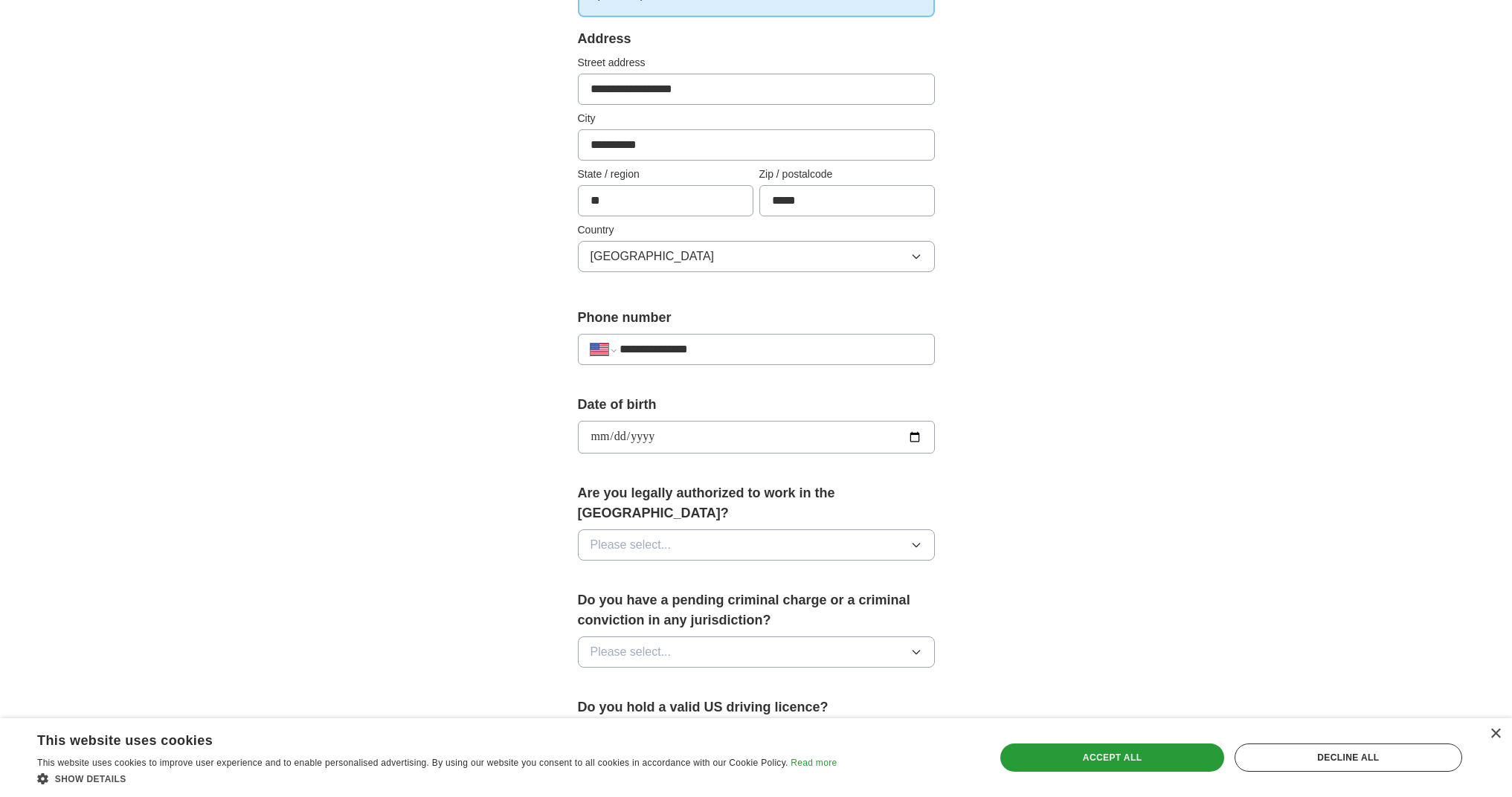
type input "**********"
click at [509, 492] on div "**********" at bounding box center [757, 428] width 952 height 1354
click at [732, 530] on button "Please select..." at bounding box center [756, 545] width 357 height 31
click at [649, 570] on div "Yes" at bounding box center [756, 579] width 331 height 18
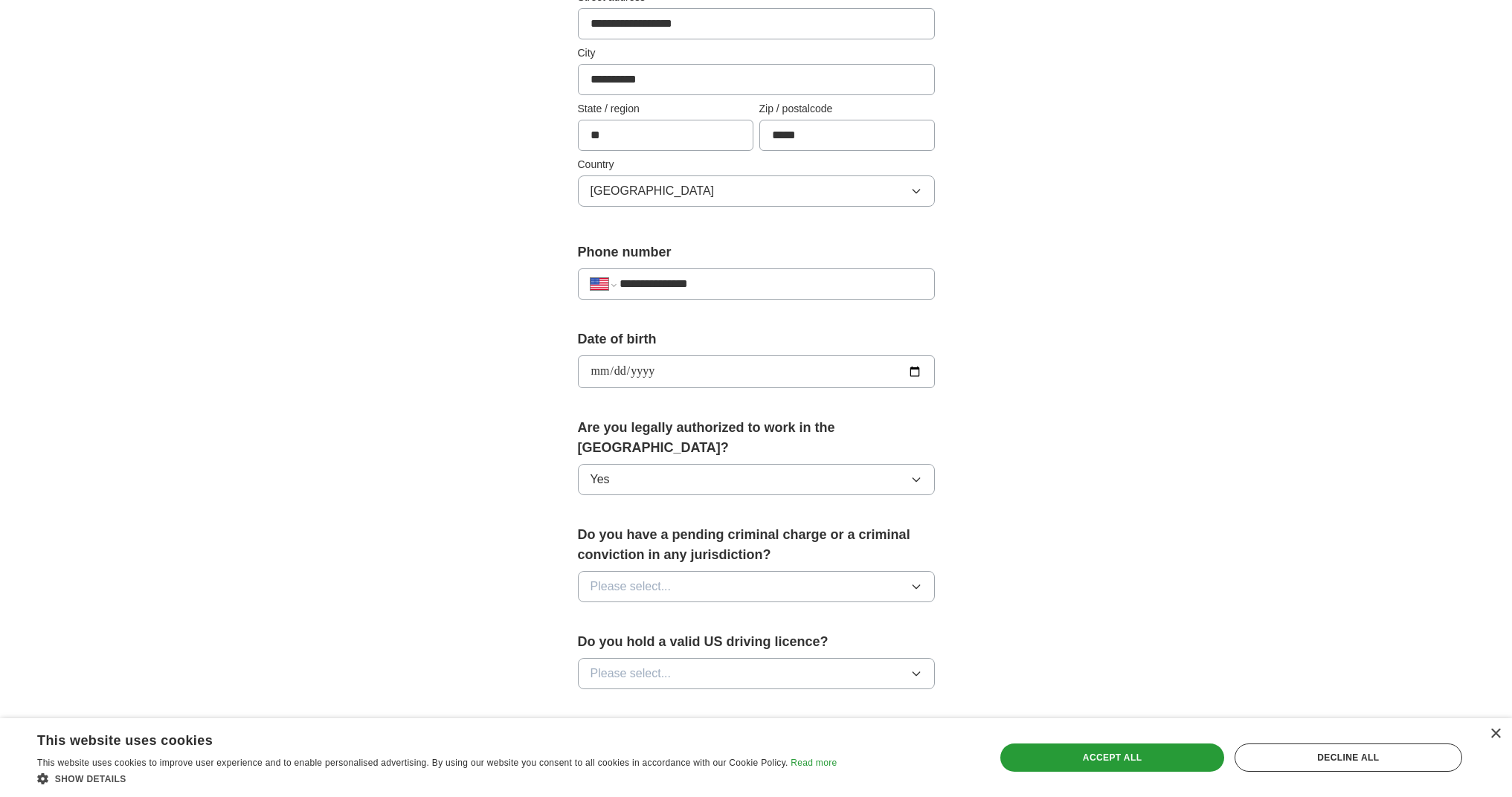
scroll to position [346, 0]
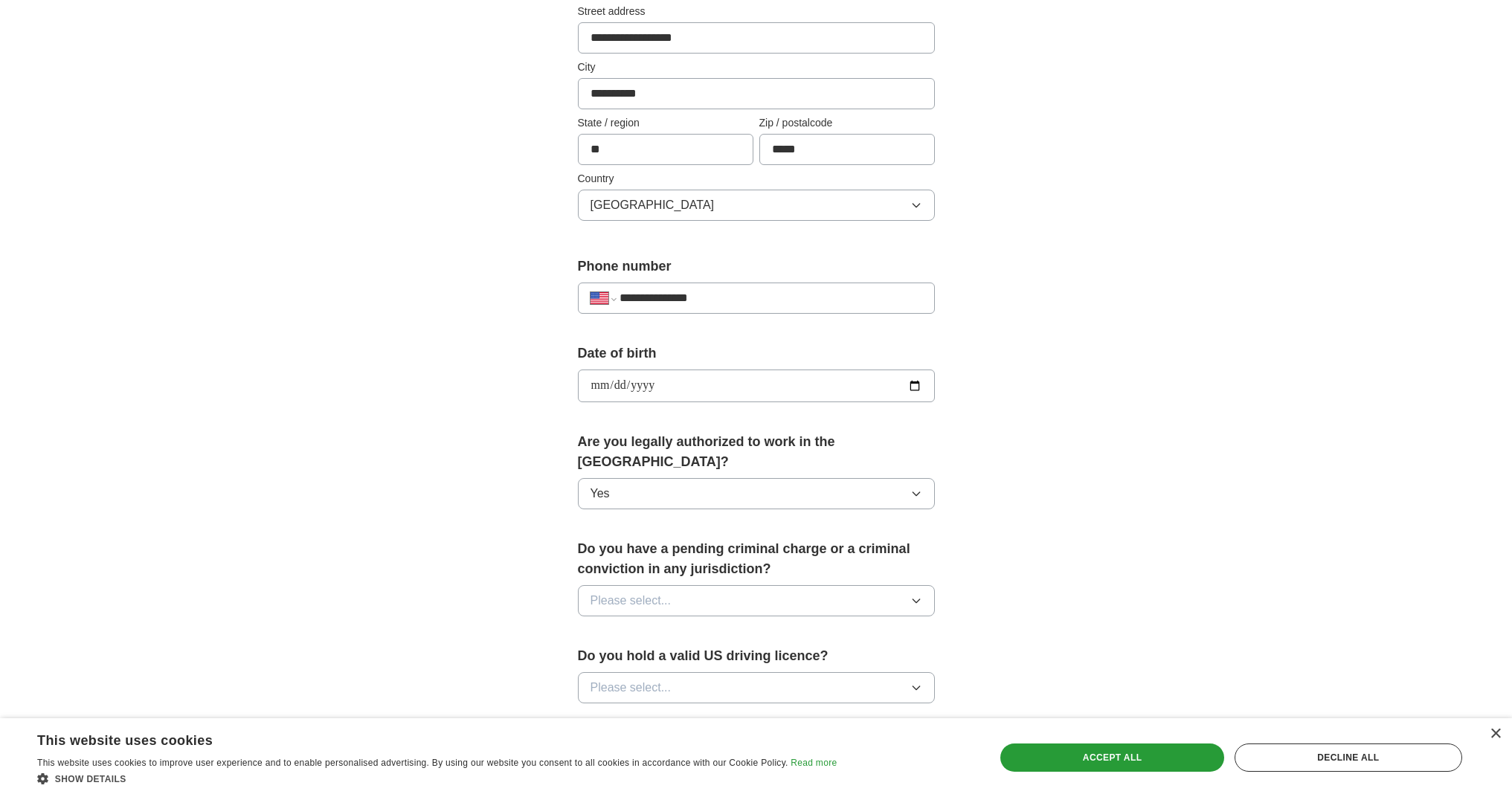
click at [649, 592] on span "Please select..." at bounding box center [631, 601] width 81 height 18
click at [650, 657] on div "No" at bounding box center [756, 665] width 331 height 18
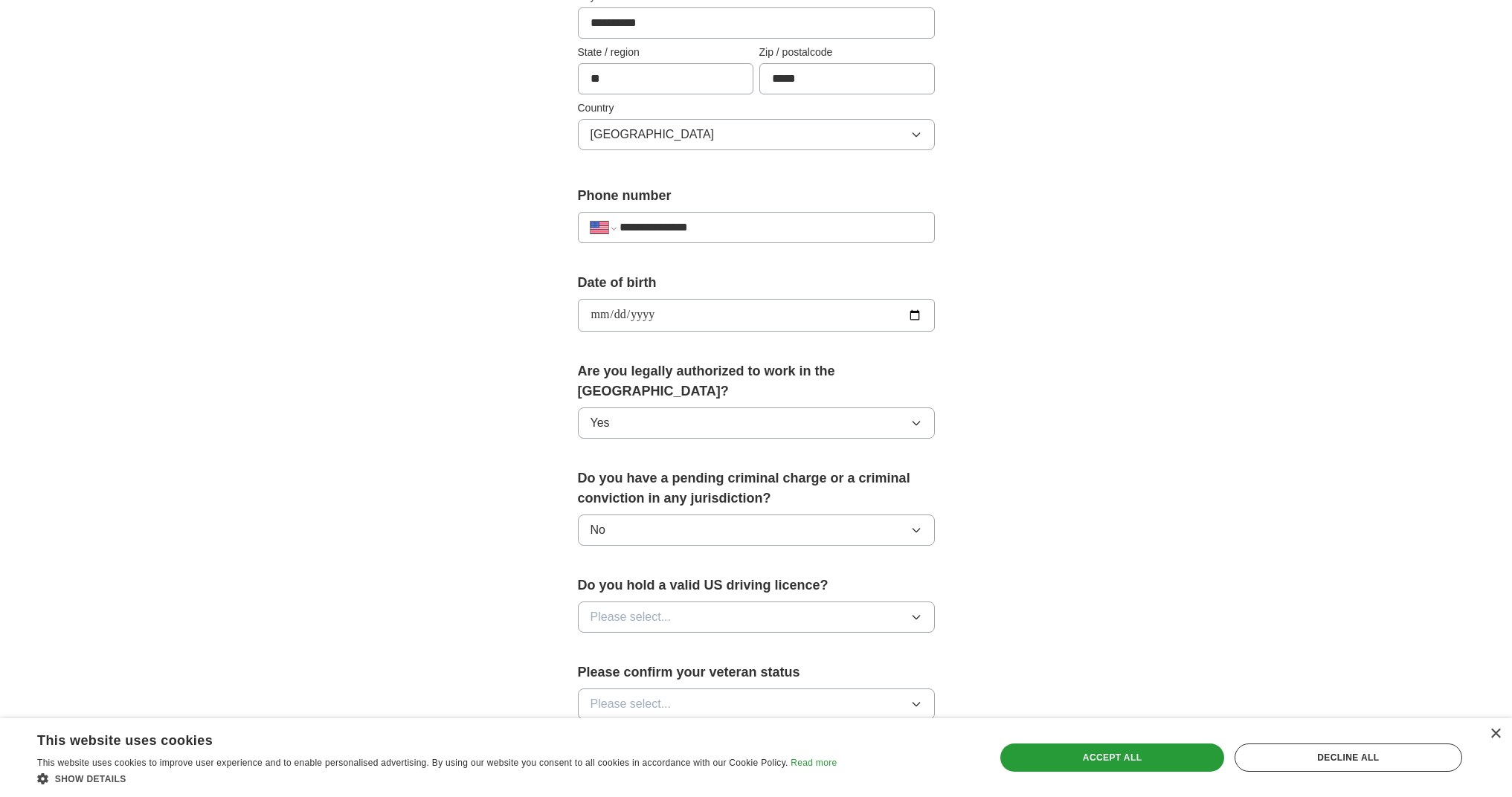
scroll to position [432, 0]
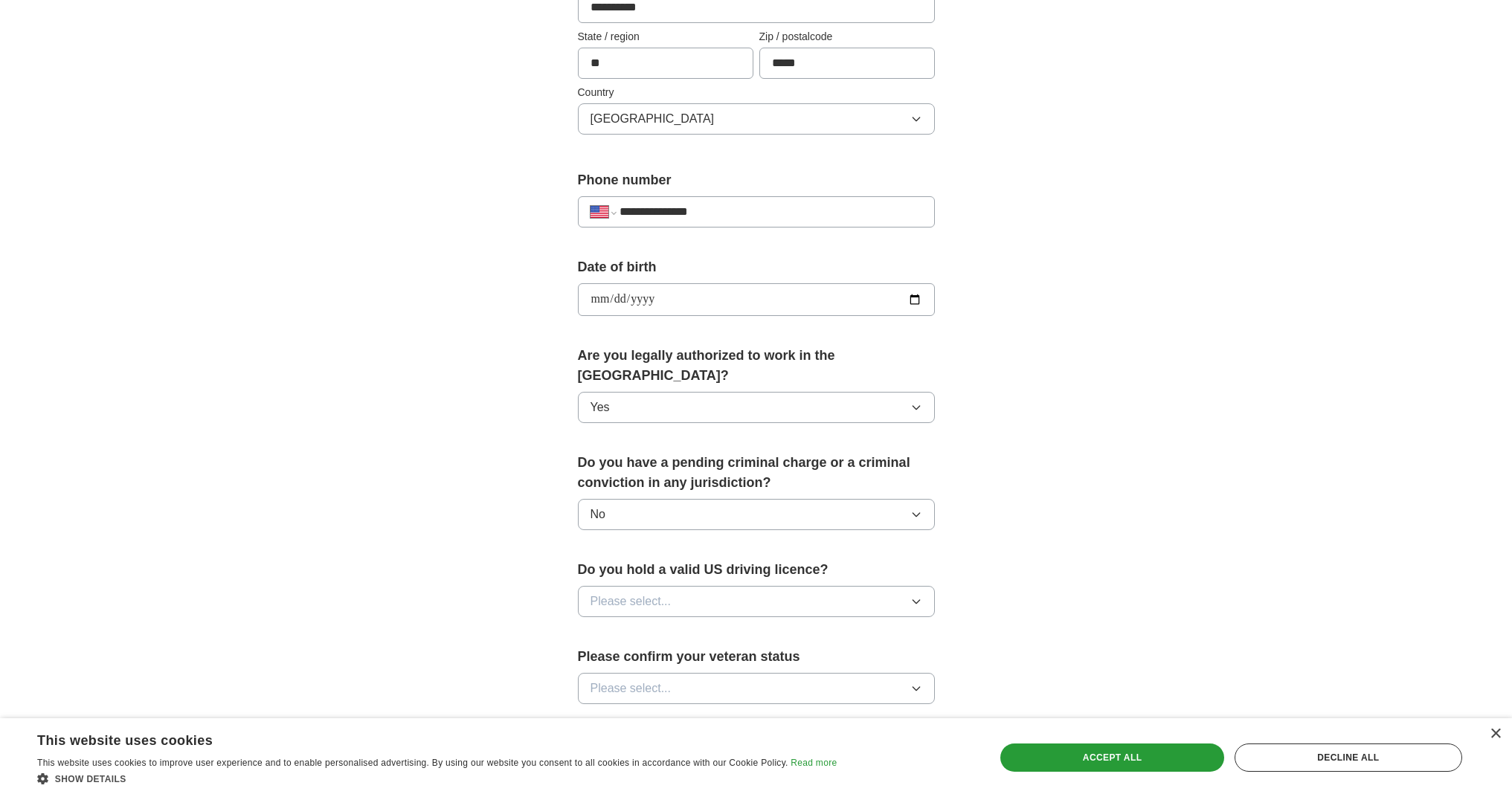
click at [644, 592] on span "Please select..." at bounding box center [631, 601] width 81 height 18
drag, startPoint x: 643, startPoint y: 616, endPoint x: 612, endPoint y: 610, distance: 31.6
click at [643, 627] on div "Yes" at bounding box center [756, 635] width 331 height 18
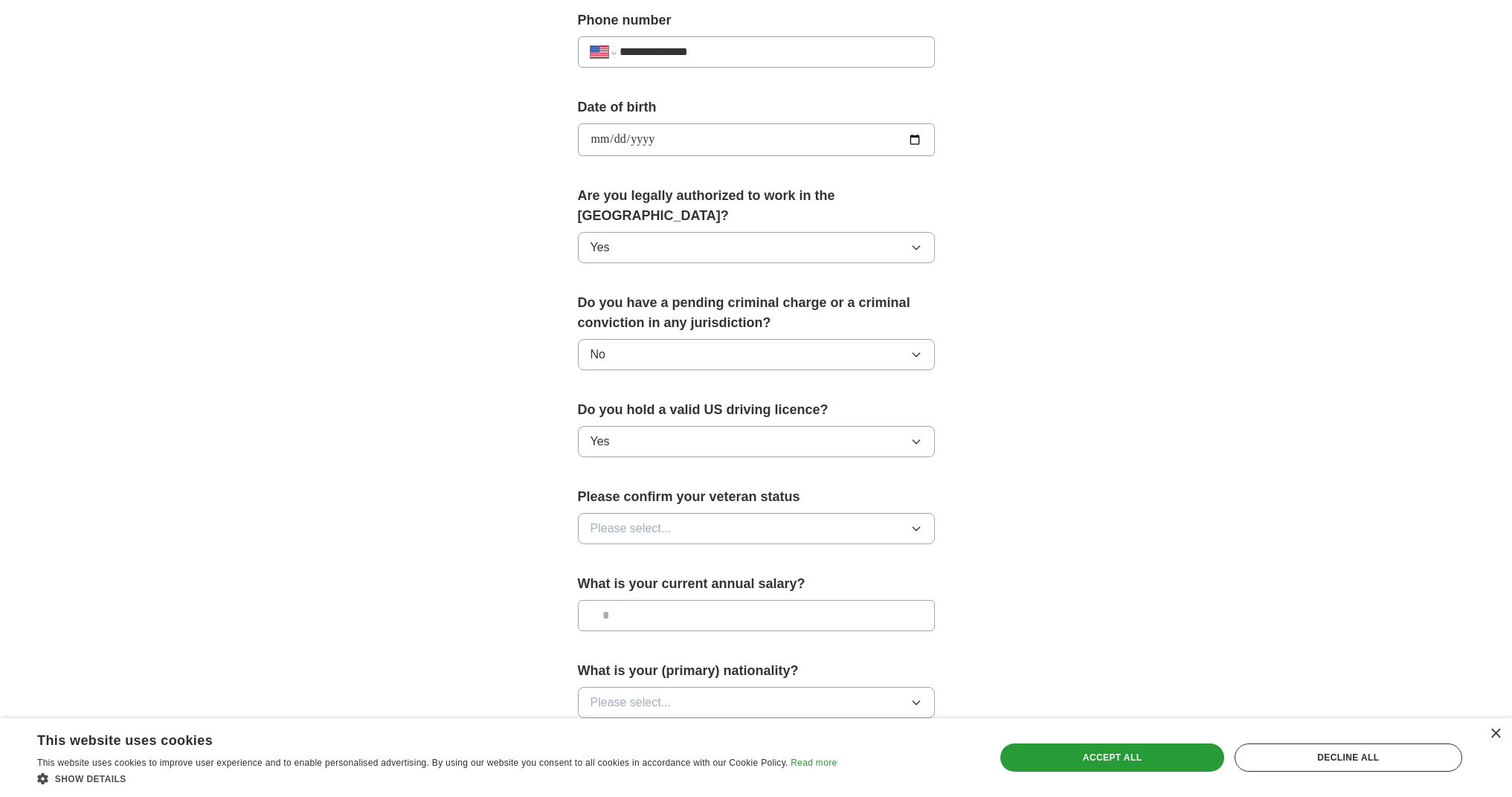
scroll to position [592, 0]
click at [693, 514] on button "Please select..." at bounding box center [756, 529] width 357 height 31
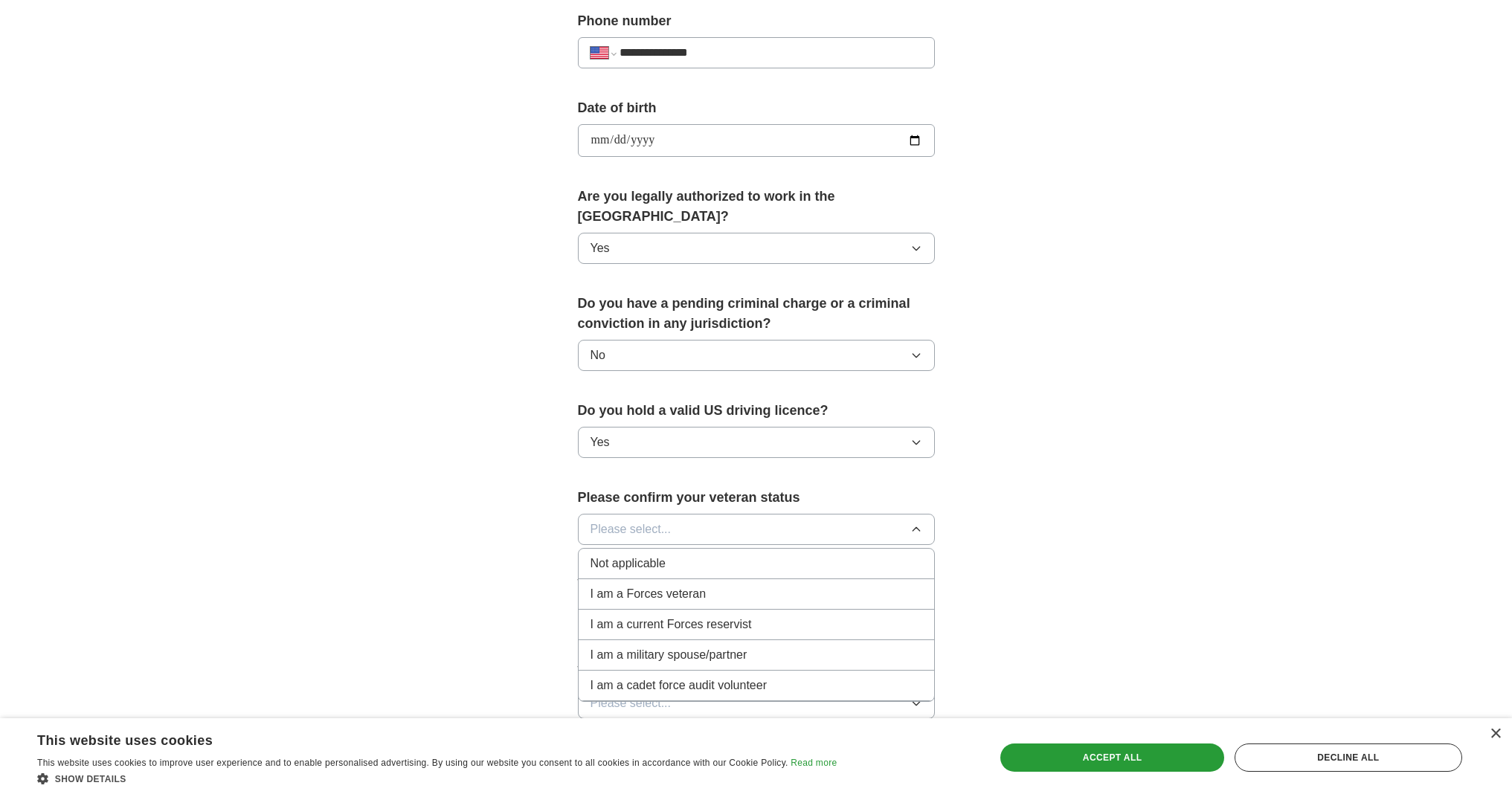
scroll to position [598, 0]
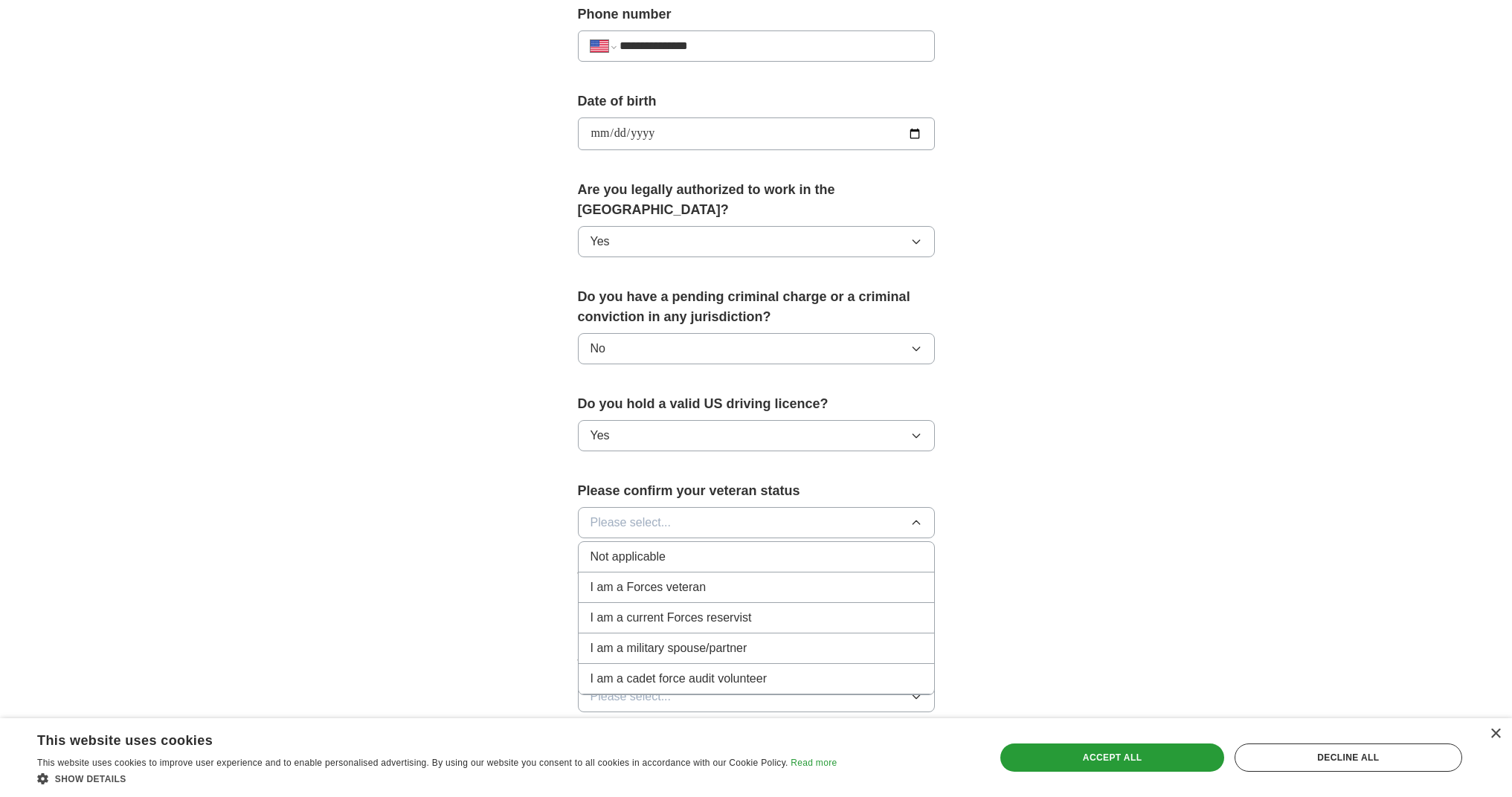
click at [683, 551] on li "Not applicable" at bounding box center [756, 557] width 355 height 31
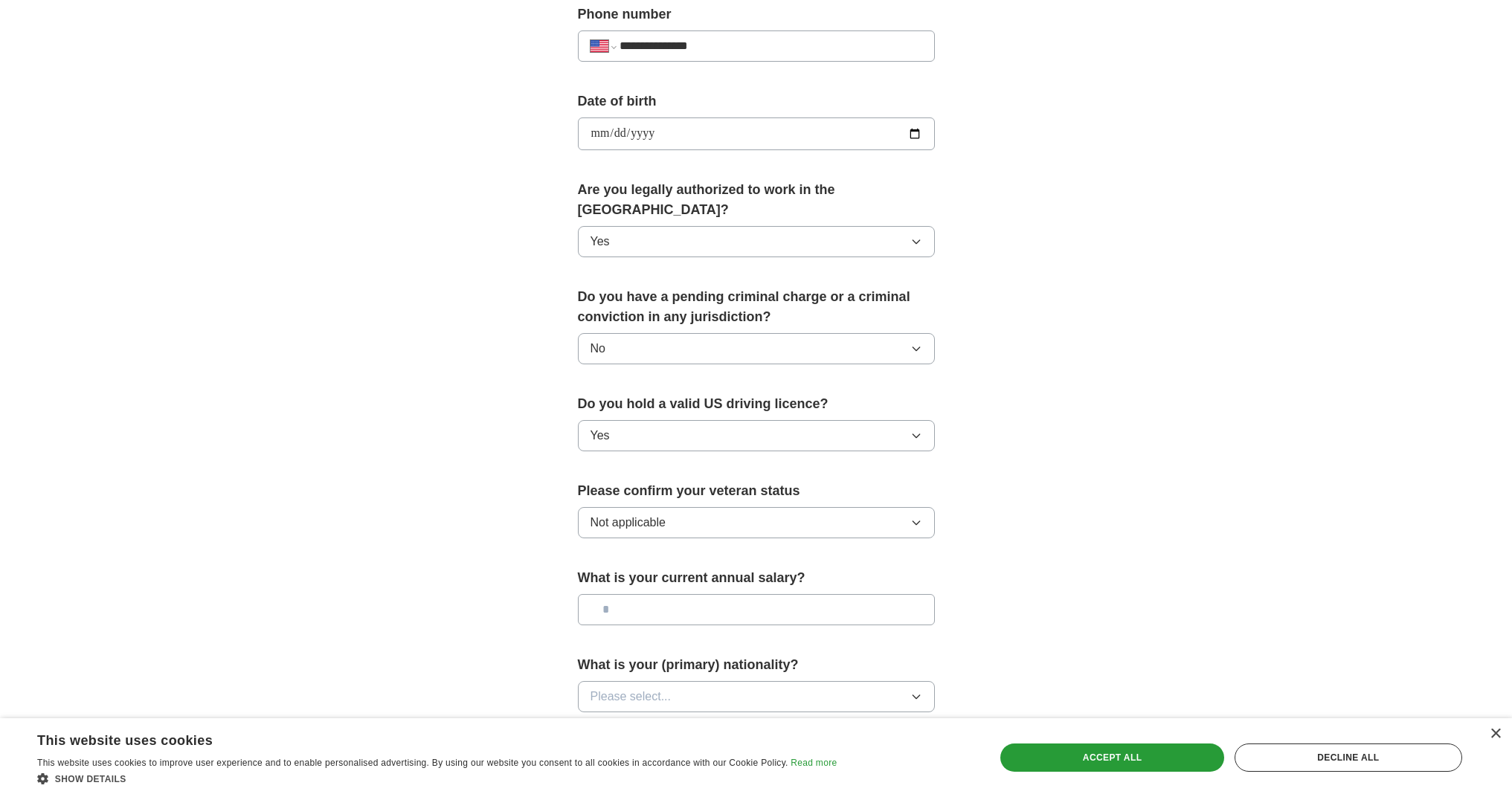
click at [704, 594] on input "text" at bounding box center [756, 610] width 357 height 31
click at [547, 591] on div "**********" at bounding box center [757, 166] width 476 height 1271
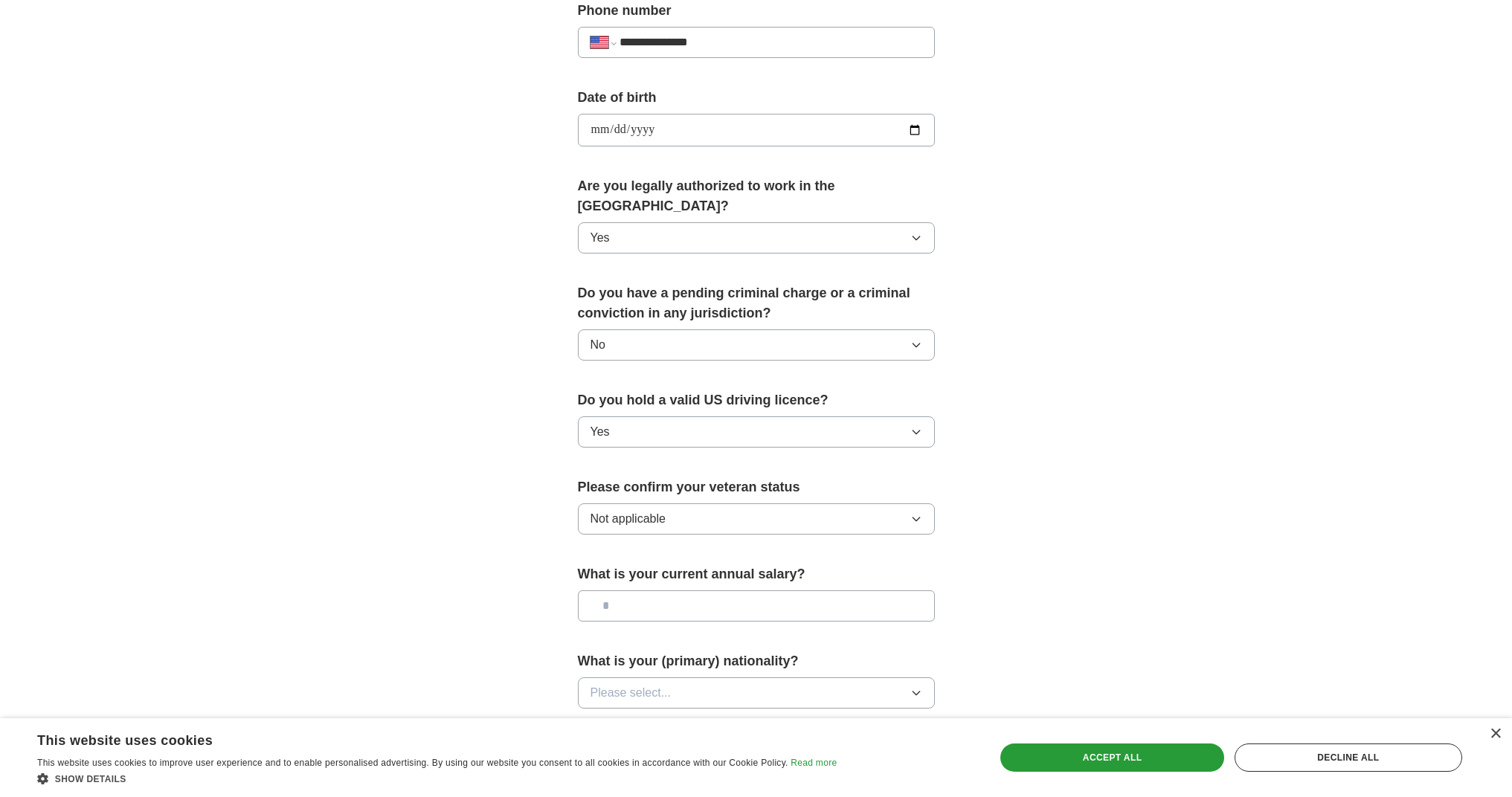
scroll to position [735, 0]
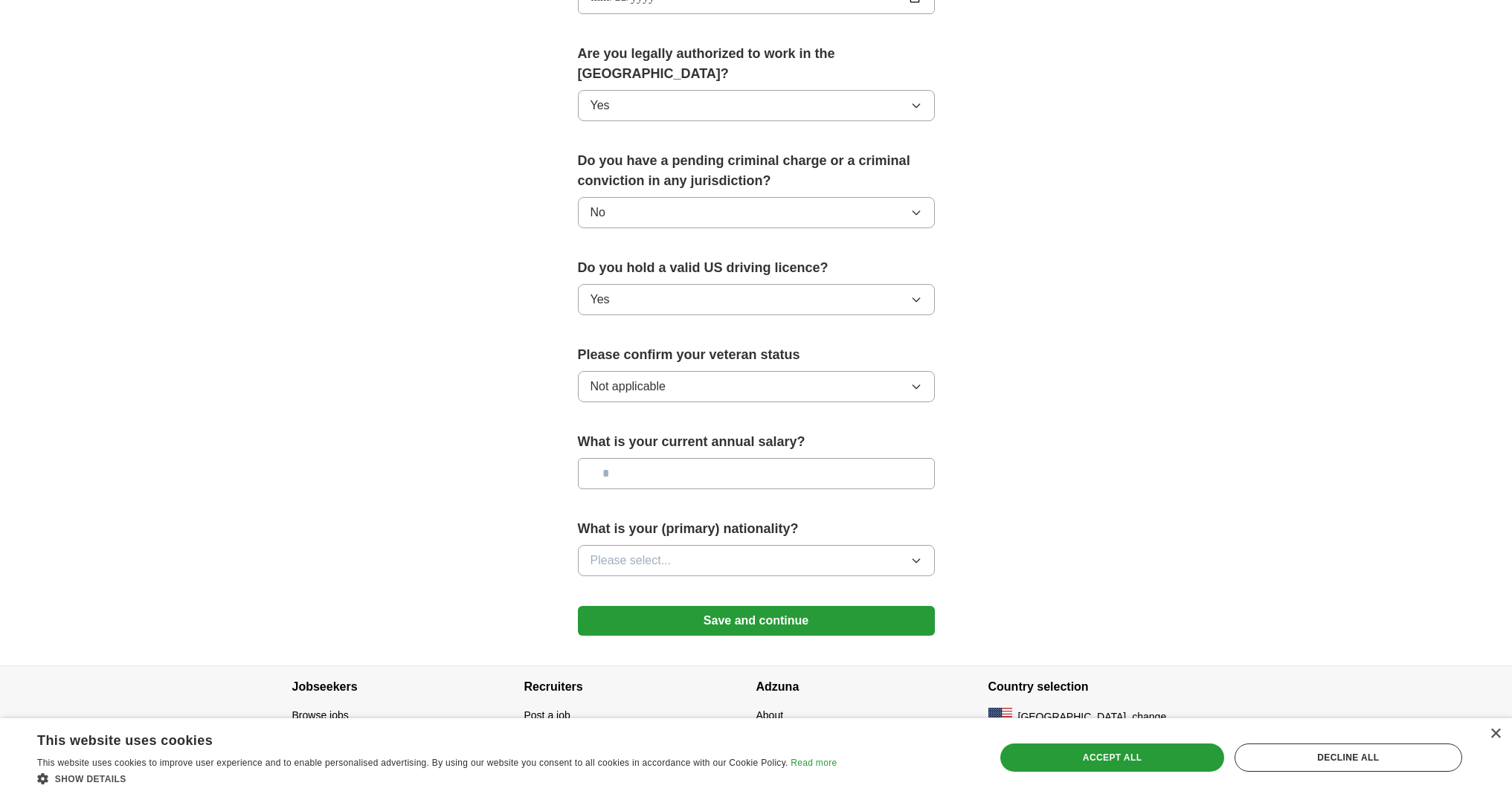
click at [689, 606] on button "Save and continue" at bounding box center [756, 621] width 357 height 30
